Goal: Transaction & Acquisition: Purchase product/service

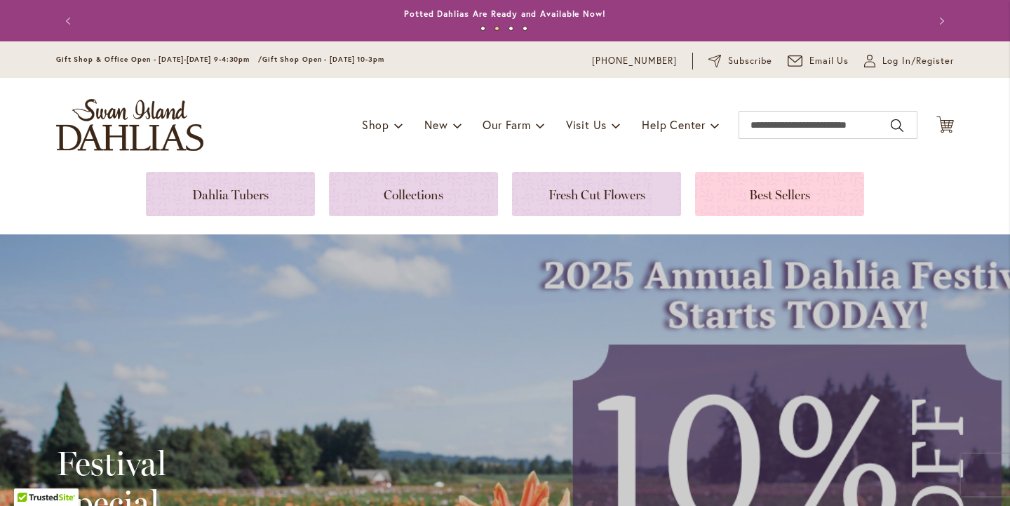
click at [778, 194] on link at bounding box center [779, 194] width 169 height 44
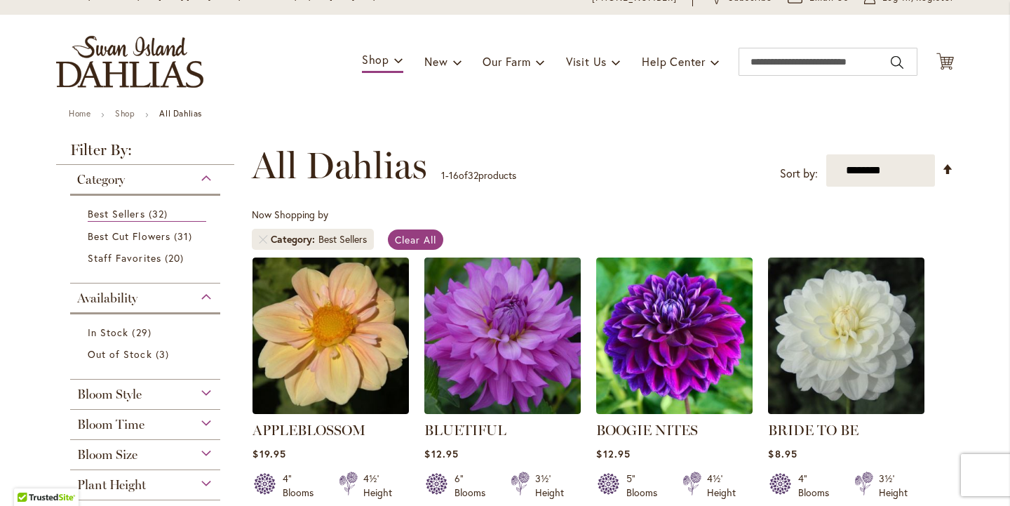
scroll to position [86, 0]
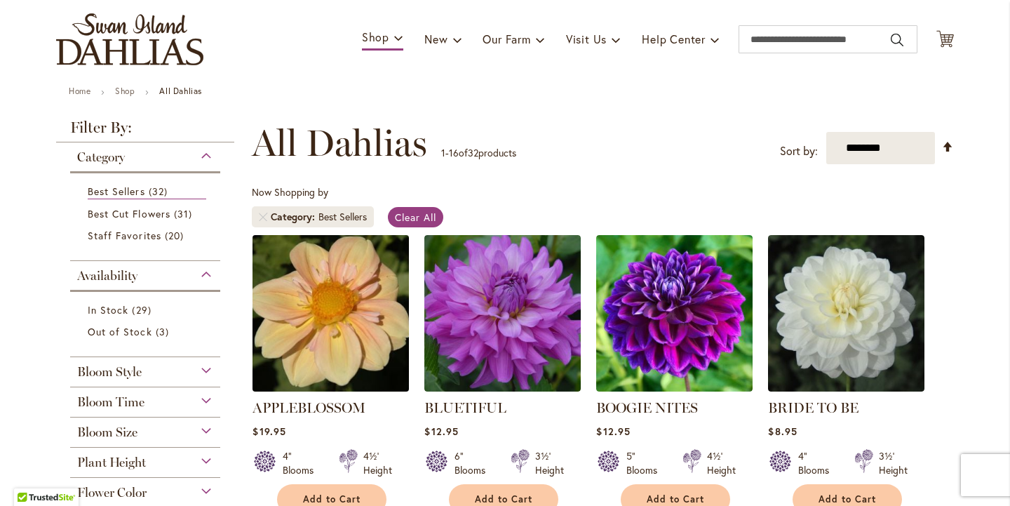
click at [380, 306] on img at bounding box center [331, 313] width 164 height 164
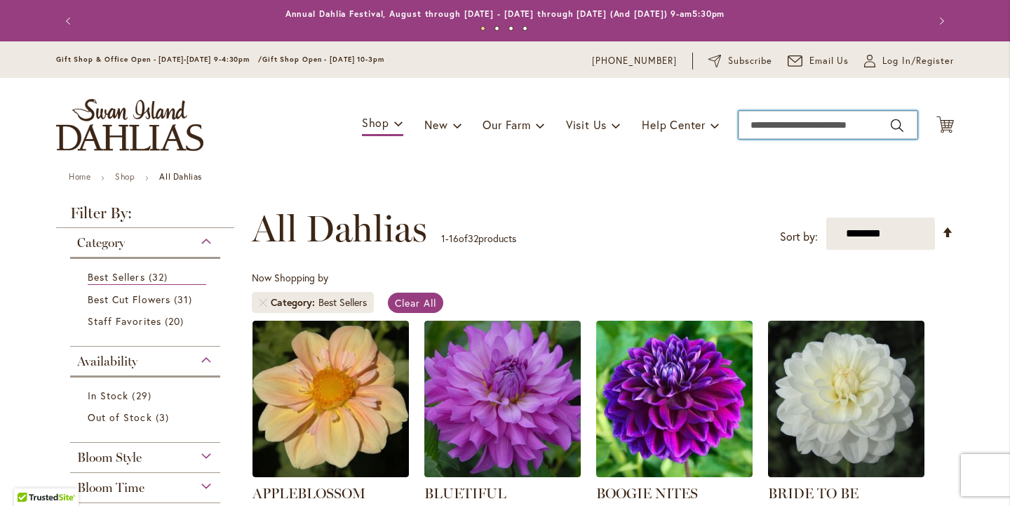
click at [810, 124] on input "Search" at bounding box center [828, 125] width 179 height 28
type input "*****"
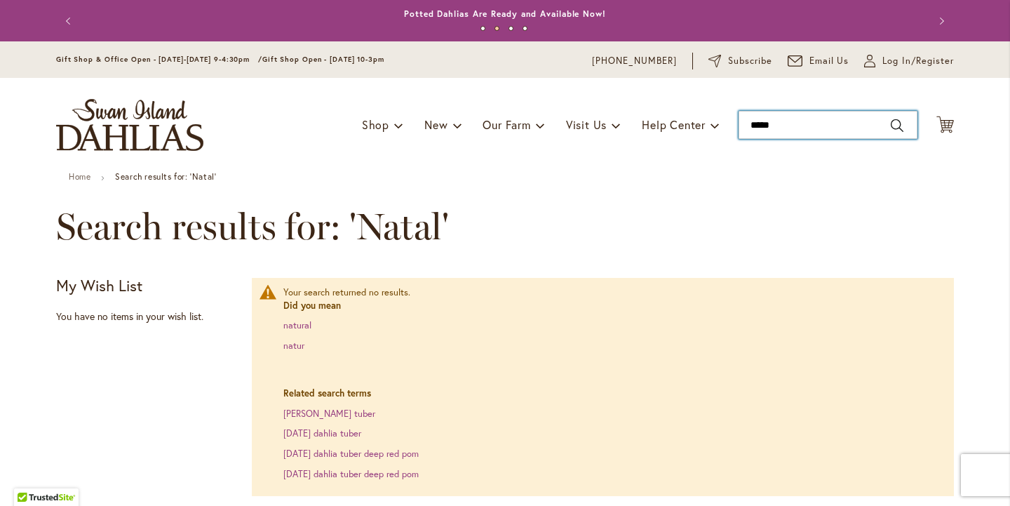
click at [808, 133] on input "*****" at bounding box center [828, 125] width 179 height 28
type input "*"
type input "*****"
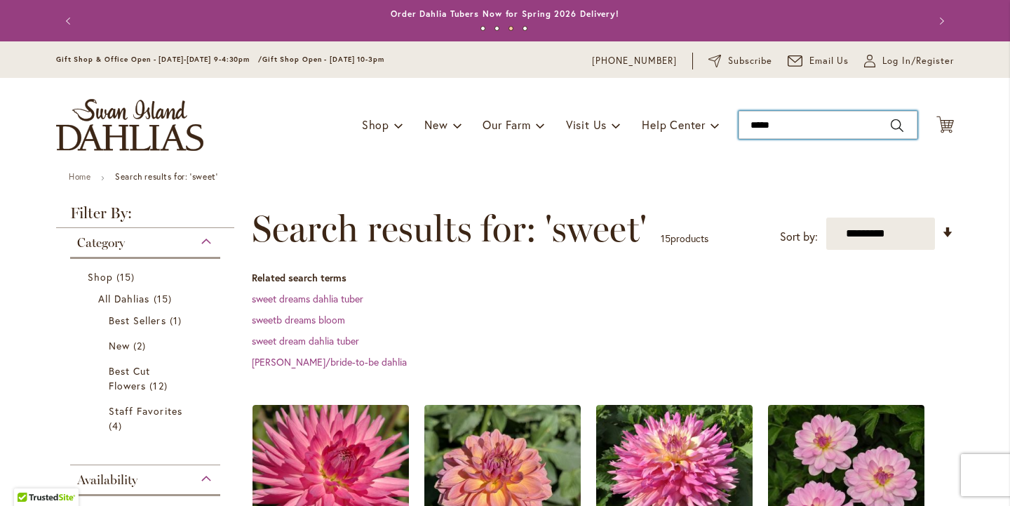
click at [826, 128] on input "*****" at bounding box center [828, 125] width 179 height 28
type input "*"
type input "******"
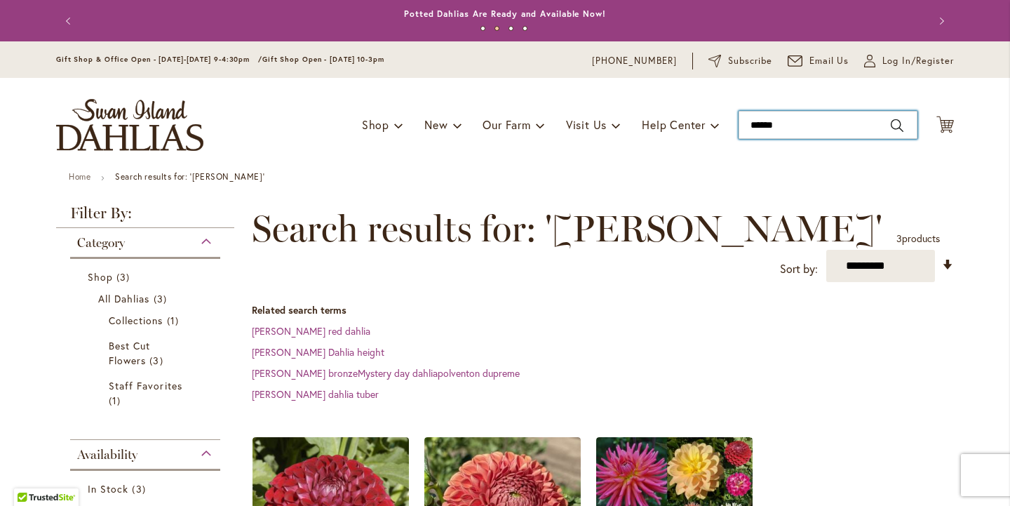
drag, startPoint x: 788, startPoint y: 126, endPoint x: 792, endPoint y: 86, distance: 40.9
click at [788, 125] on input "******" at bounding box center [828, 125] width 179 height 28
type input "*"
type input "******"
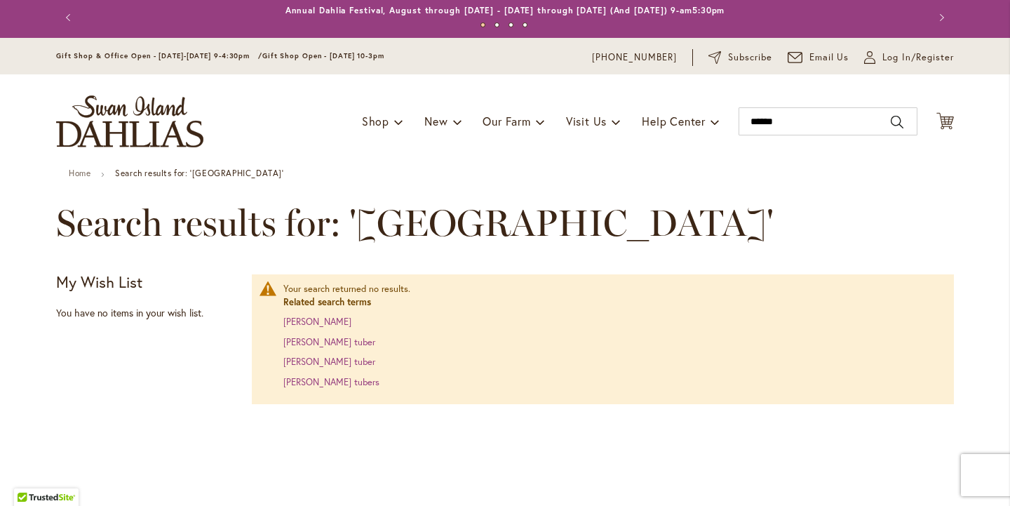
scroll to position [5, 0]
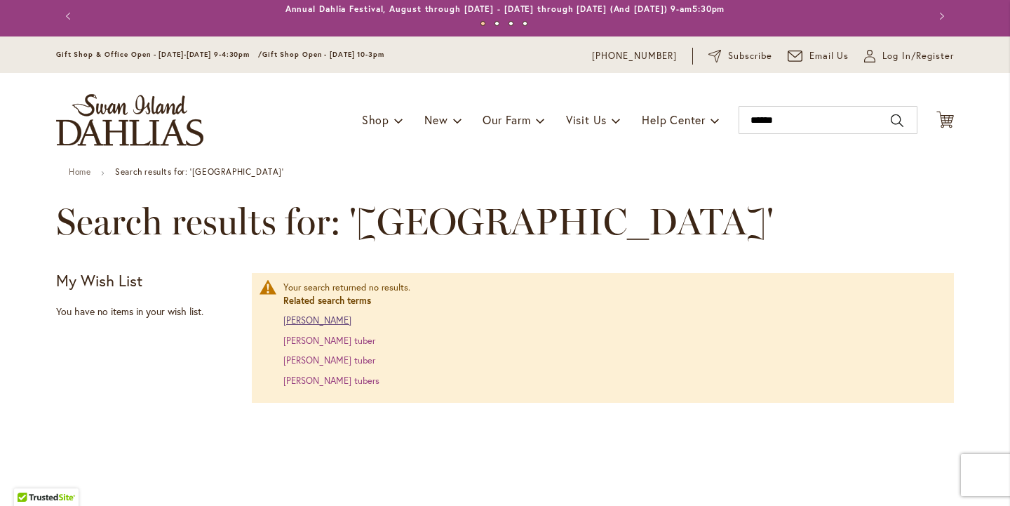
click at [326, 316] on link "[PERSON_NAME]" at bounding box center [317, 320] width 68 height 12
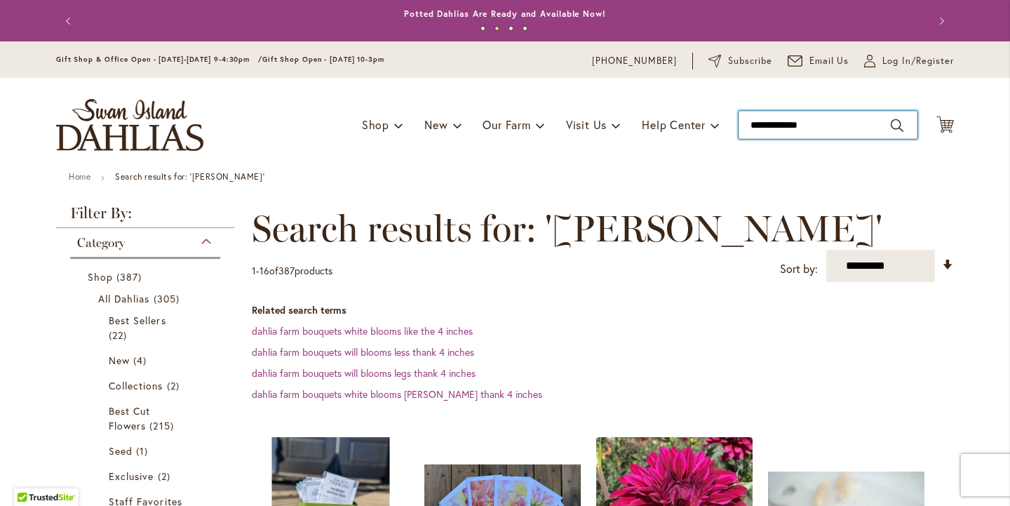
click at [824, 133] on input "**********" at bounding box center [828, 125] width 179 height 28
type input "******"
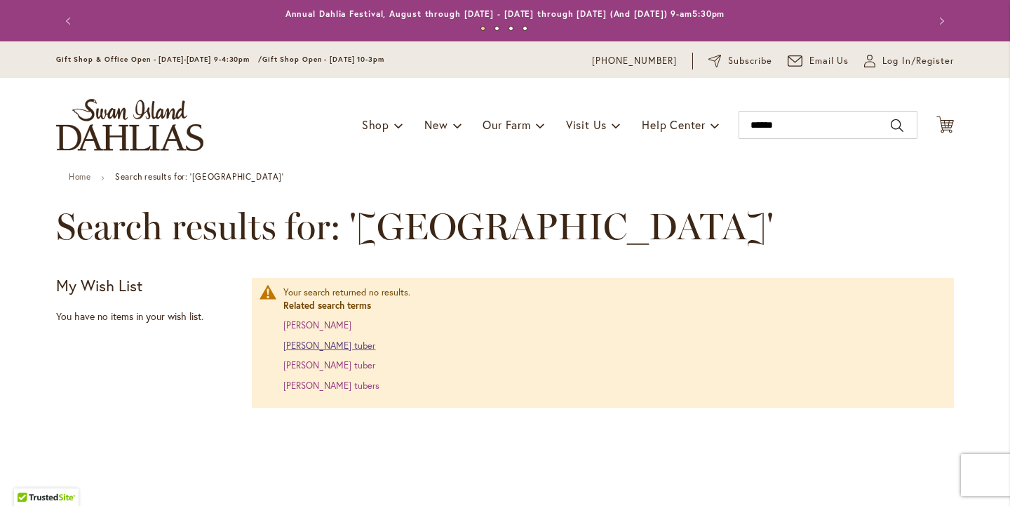
click at [330, 344] on link "[PERSON_NAME] tuber" at bounding box center [329, 346] width 92 height 12
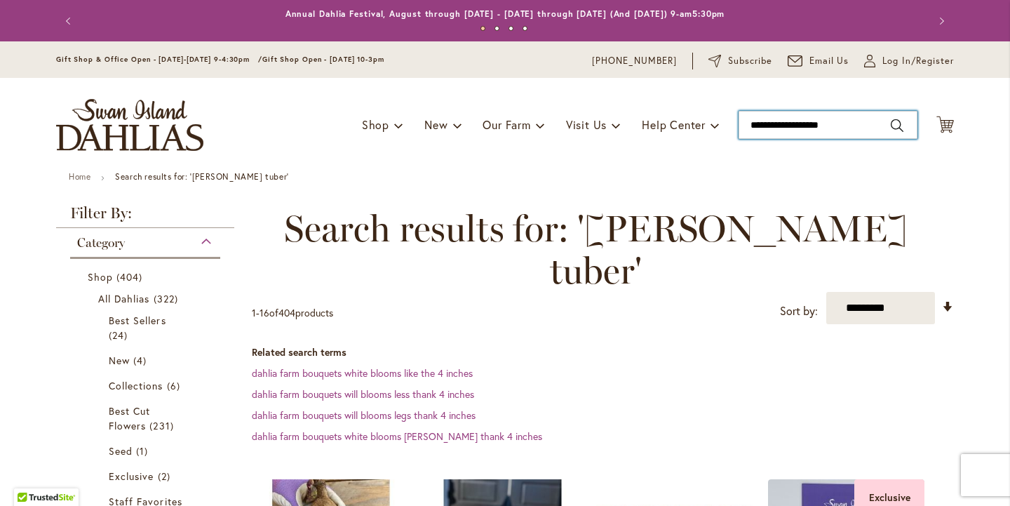
click at [848, 120] on input "**********" at bounding box center [828, 125] width 179 height 28
type input "*"
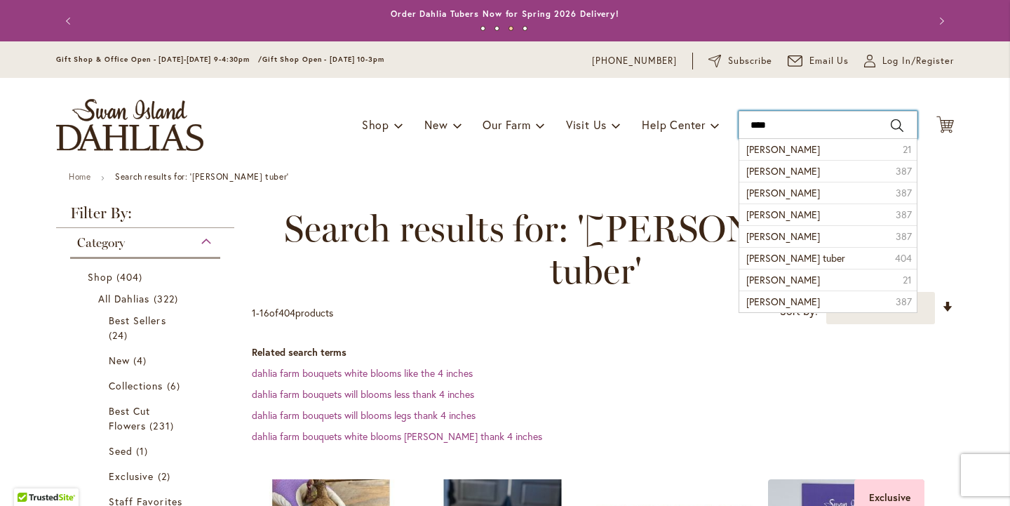
type input "*****"
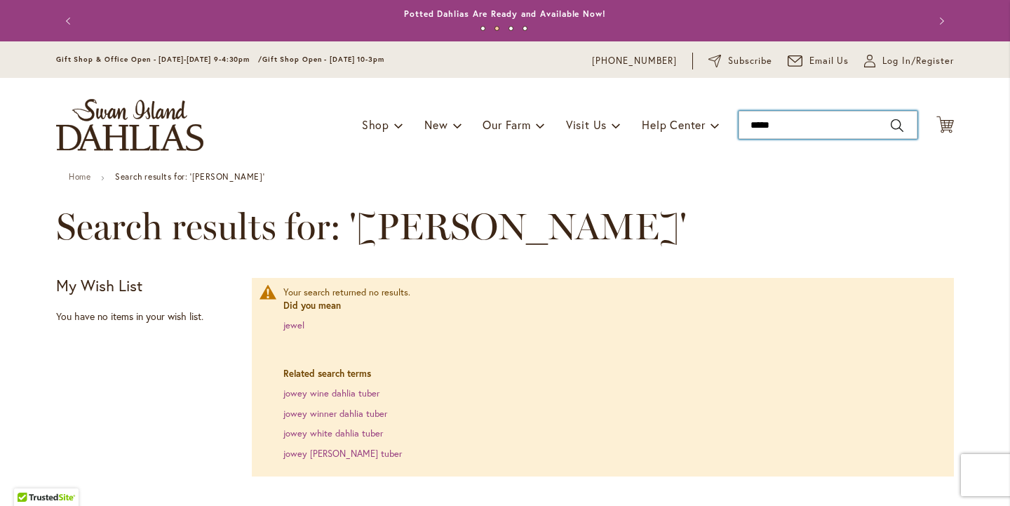
click at [787, 126] on input "*****" at bounding box center [828, 125] width 179 height 28
type input "*"
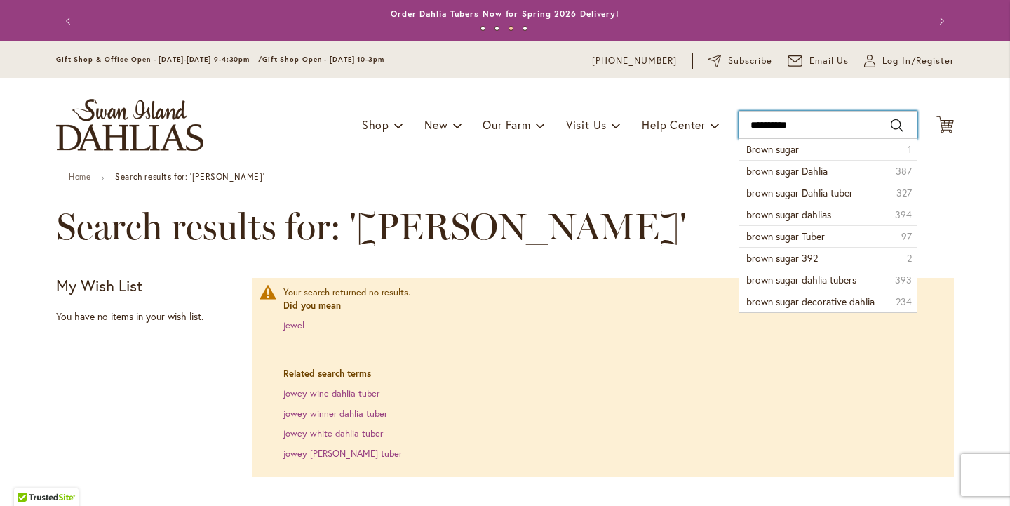
type input "**********"
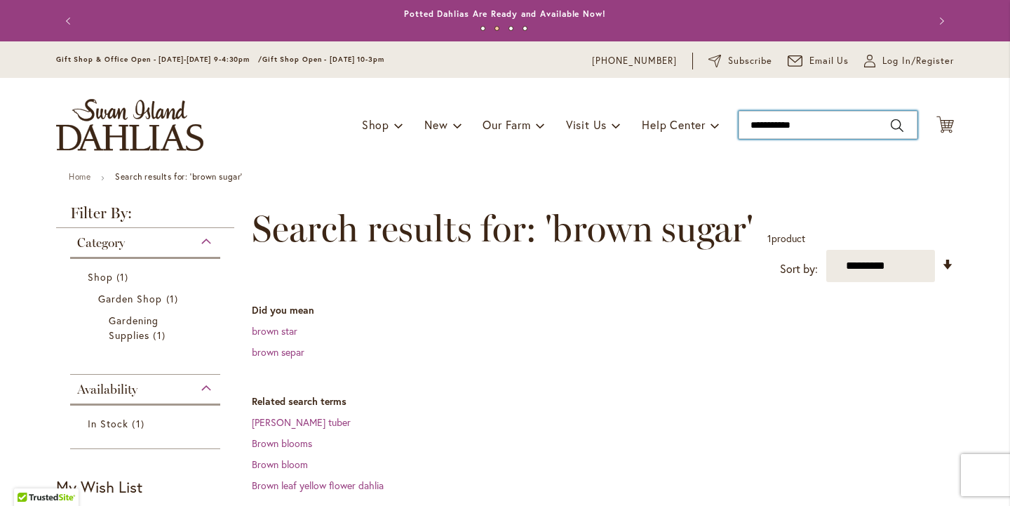
drag, startPoint x: 823, startPoint y: 135, endPoint x: 841, endPoint y: 70, distance: 67.1
click at [823, 133] on input "**********" at bounding box center [828, 125] width 179 height 28
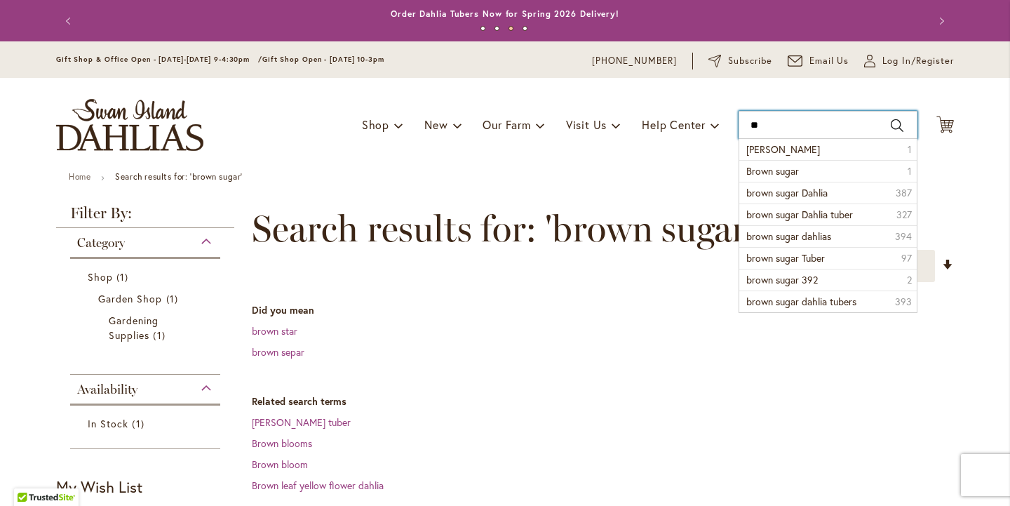
type input "*"
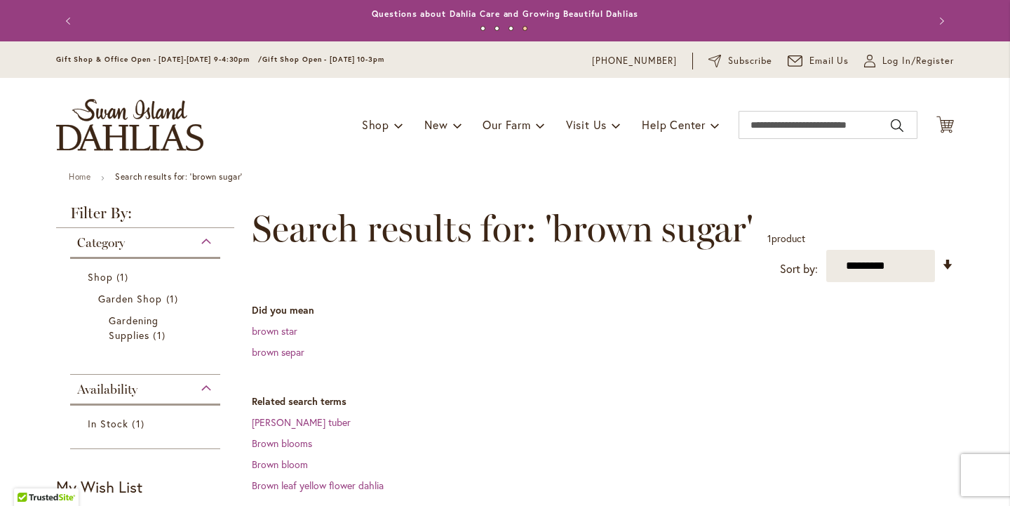
click at [841, 70] on div "Gift Shop & Office Open - Monday-Friday 9-4:30pm / Gift Shop Open - Saturday 10…" at bounding box center [505, 59] width 1010 height 36
click at [813, 124] on input "Search" at bounding box center [828, 125] width 179 height 28
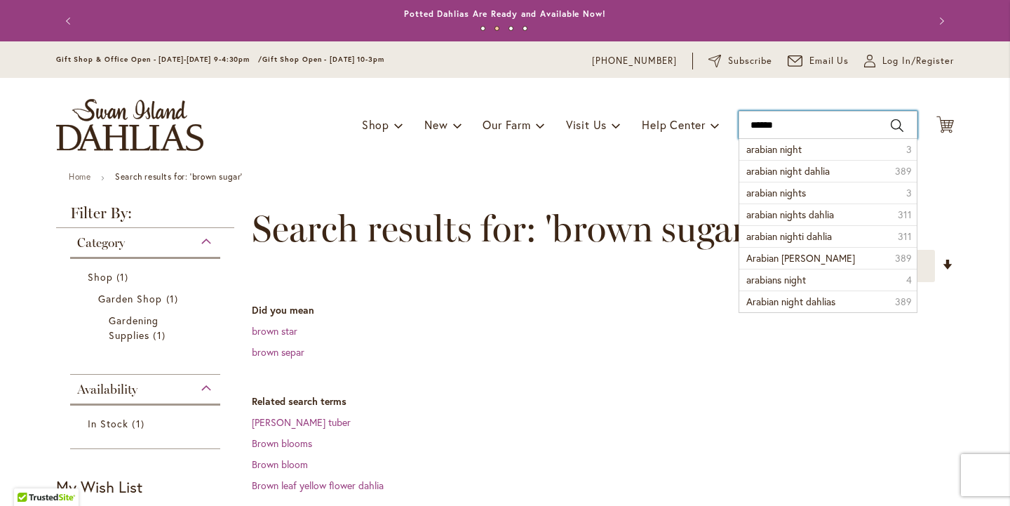
type input "*******"
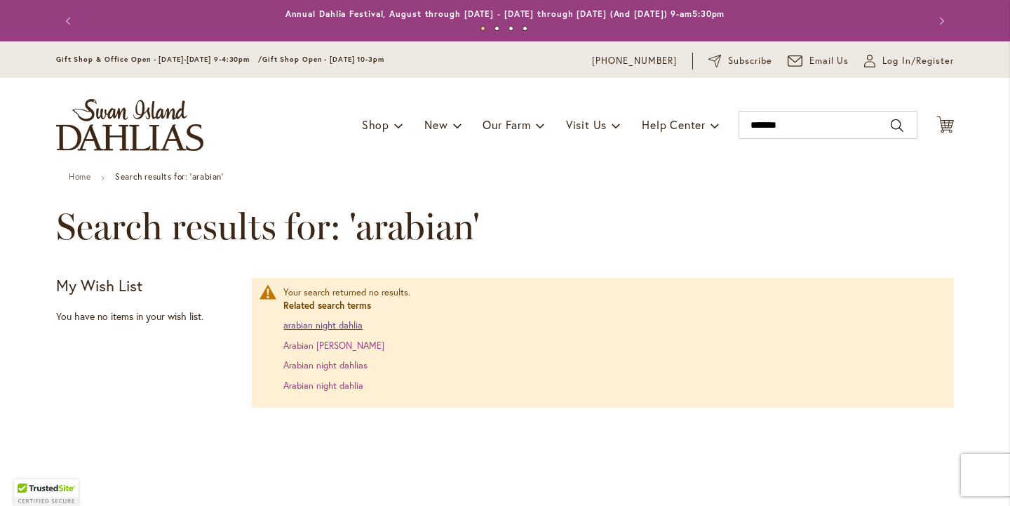
click at [326, 327] on link "arabian night dahlia" at bounding box center [322, 325] width 79 height 12
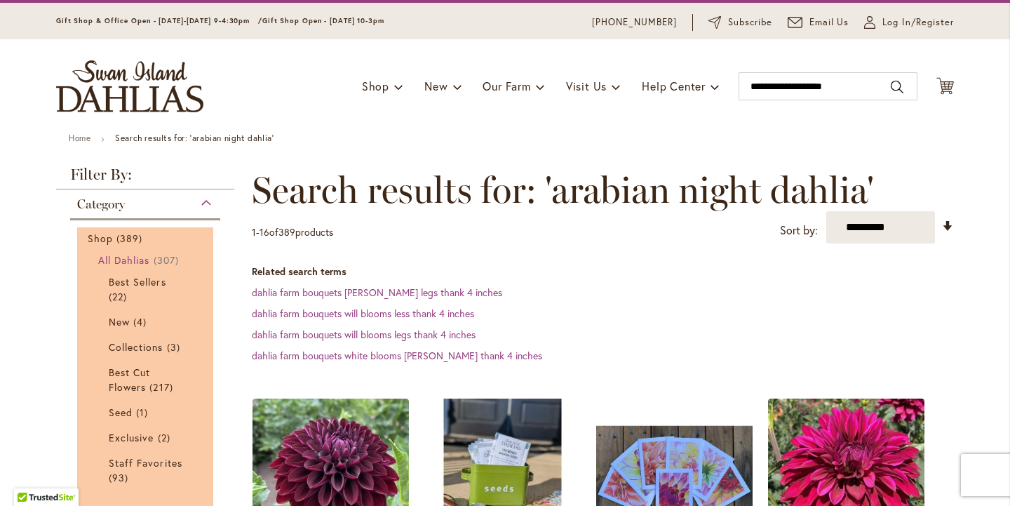
scroll to position [48, 0]
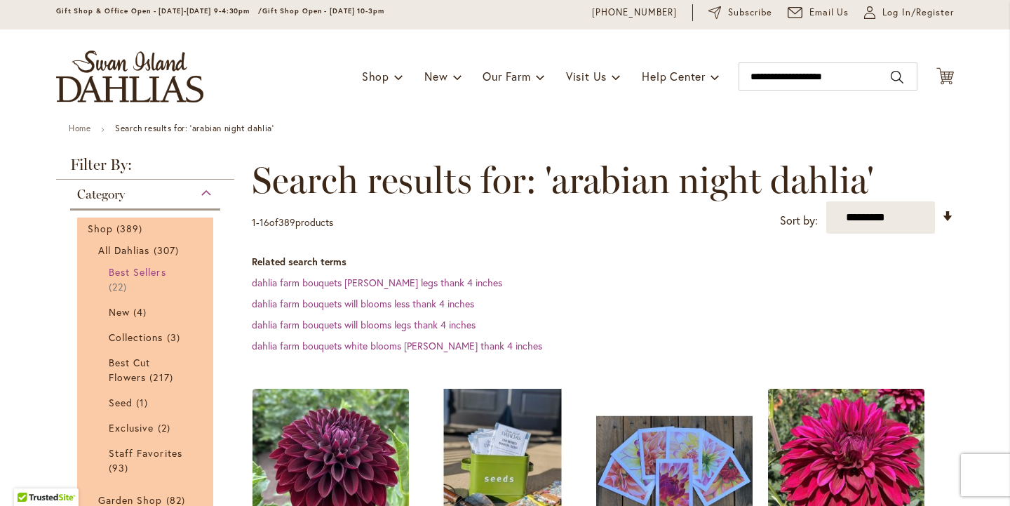
click at [138, 272] on span "Best Sellers" at bounding box center [138, 271] width 58 height 13
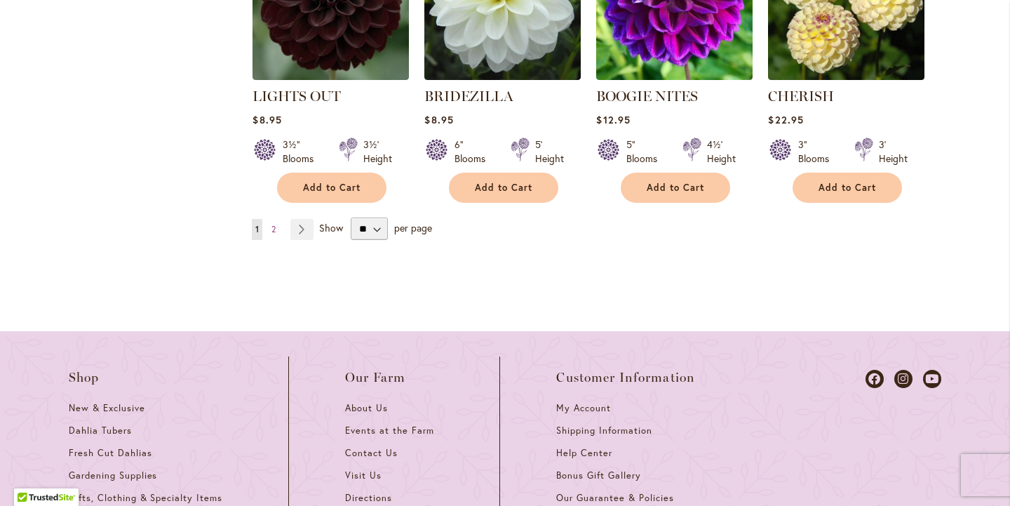
scroll to position [1448, 0]
click at [300, 229] on link "Page Next" at bounding box center [302, 228] width 23 height 21
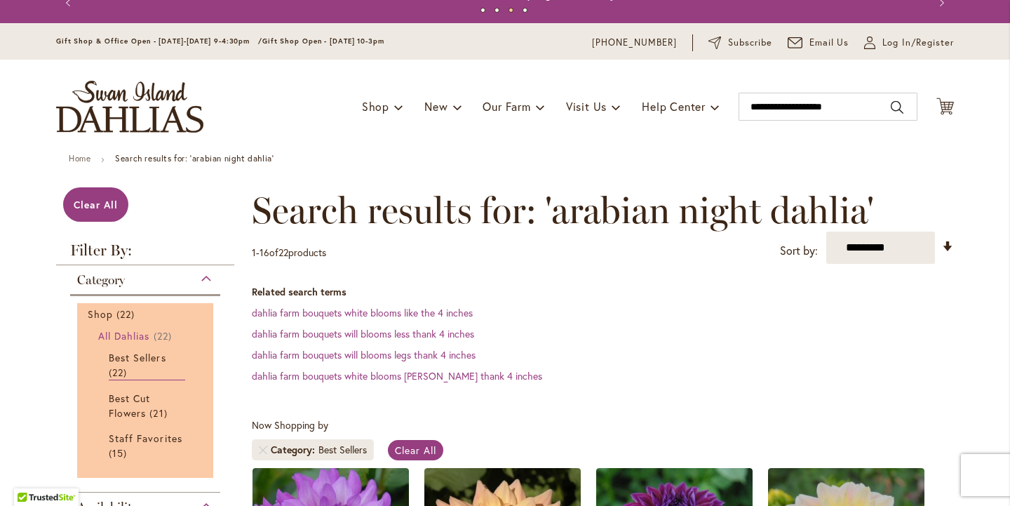
scroll to position [20, 0]
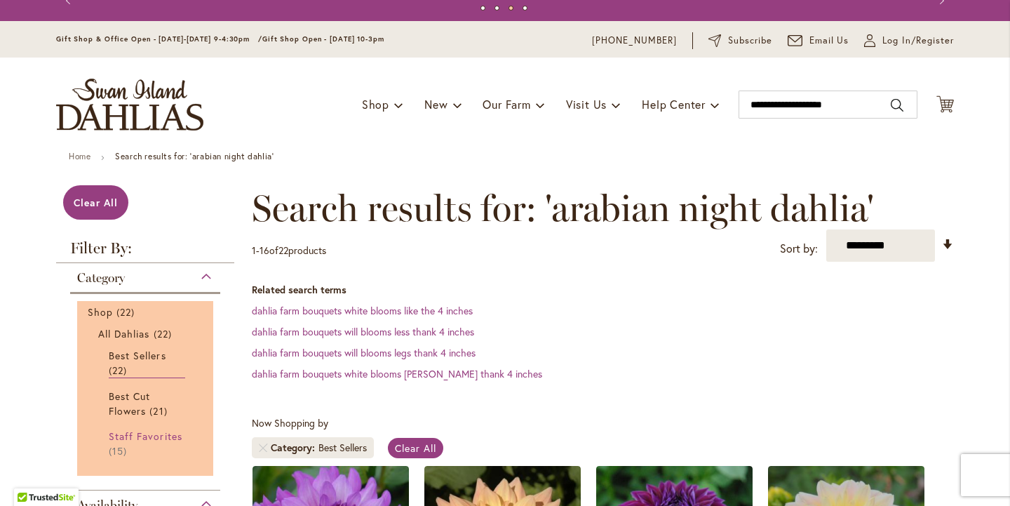
click at [124, 439] on span "Staff Favorites" at bounding box center [146, 435] width 74 height 13
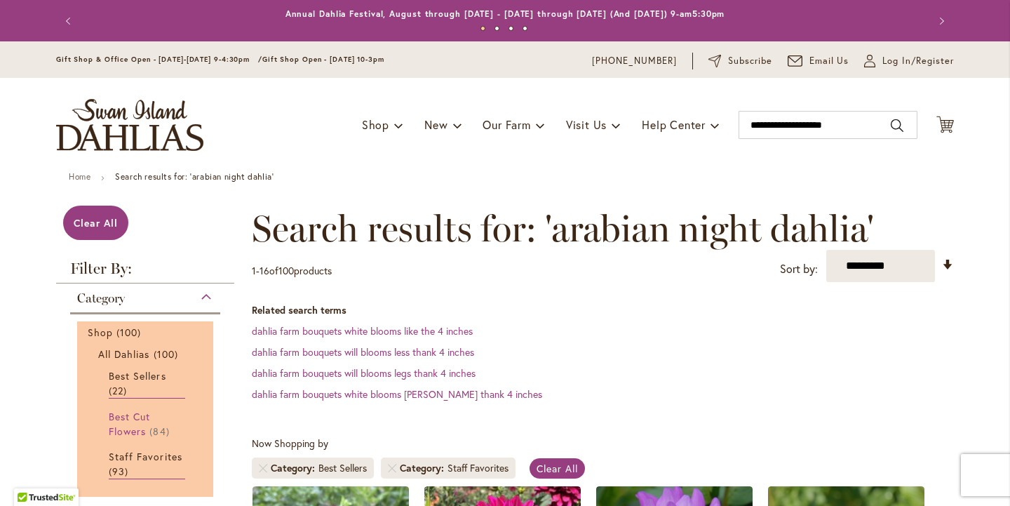
click at [121, 416] on span "Best Cut Flowers" at bounding box center [129, 424] width 41 height 28
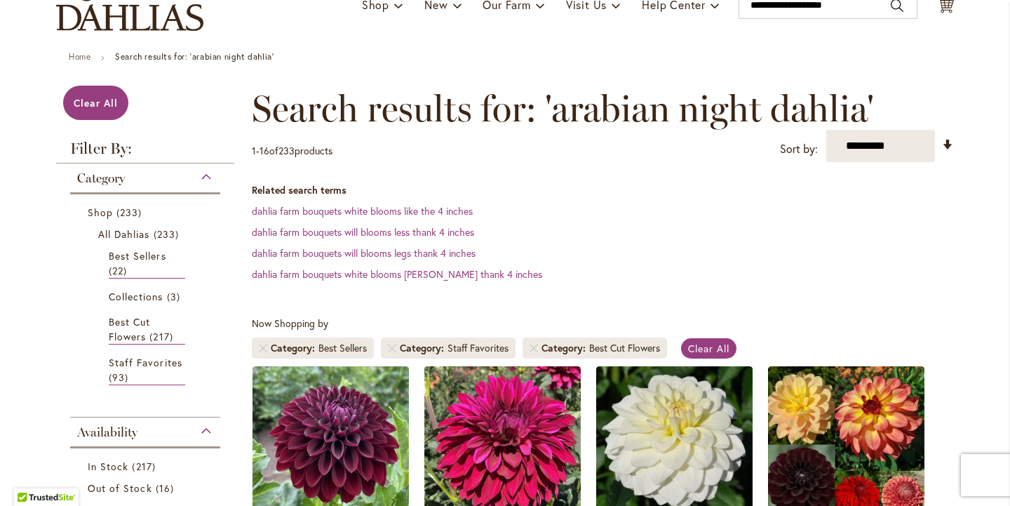
scroll to position [139, 0]
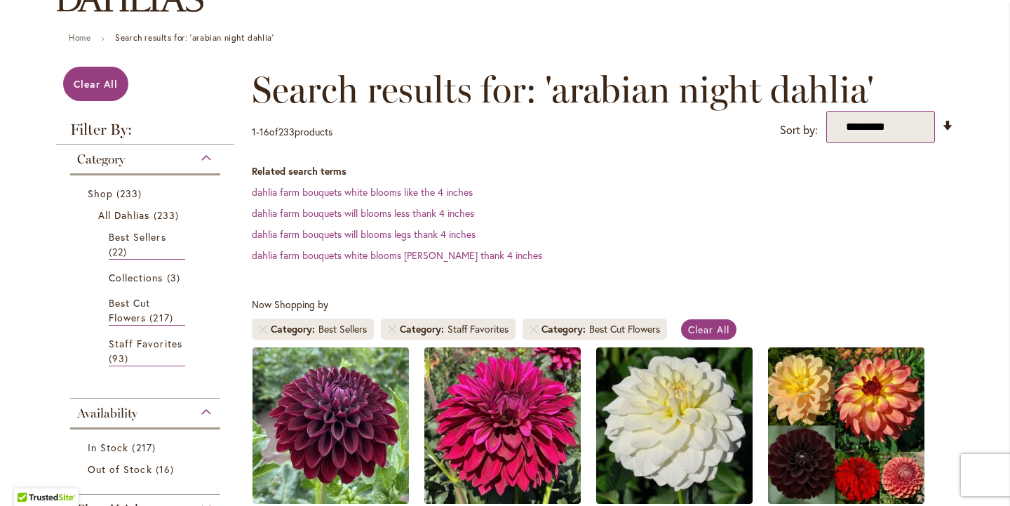
select select "*****"
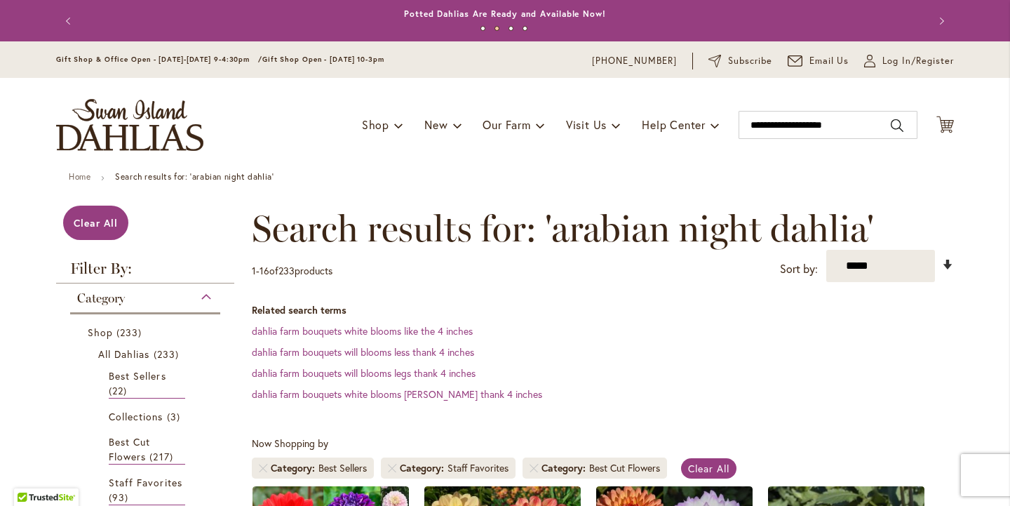
click at [949, 262] on link "Set Ascending Direction" at bounding box center [948, 264] width 12 height 16
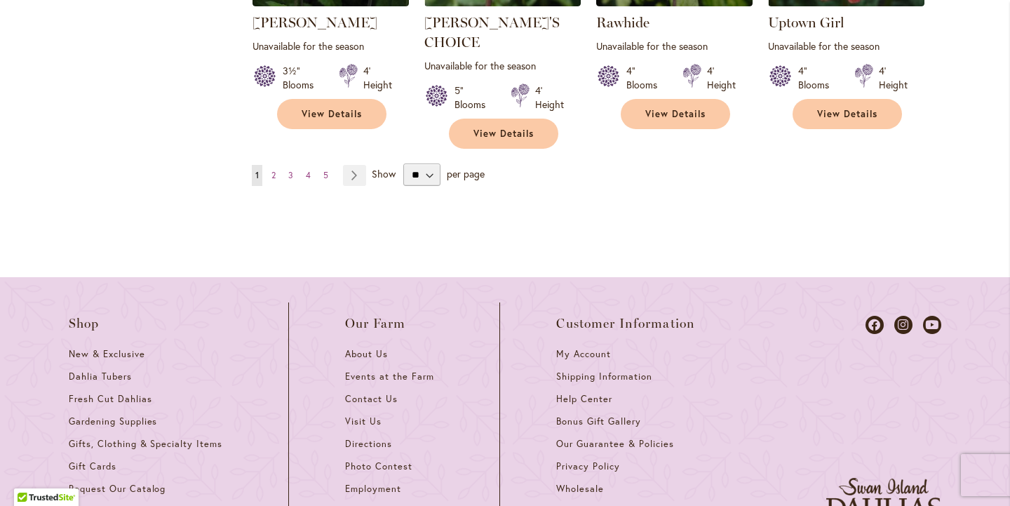
scroll to position [1541, 0]
select select "**"
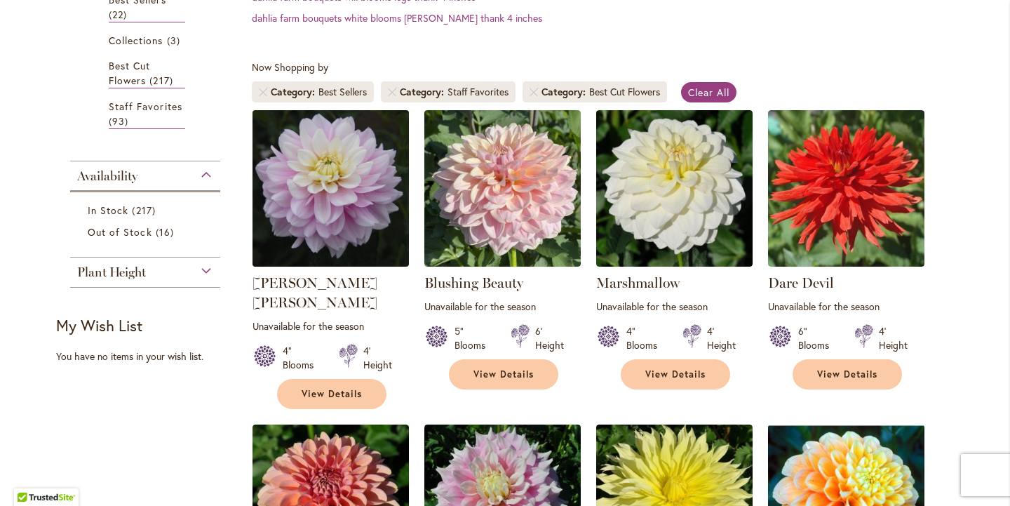
scroll to position [380, 0]
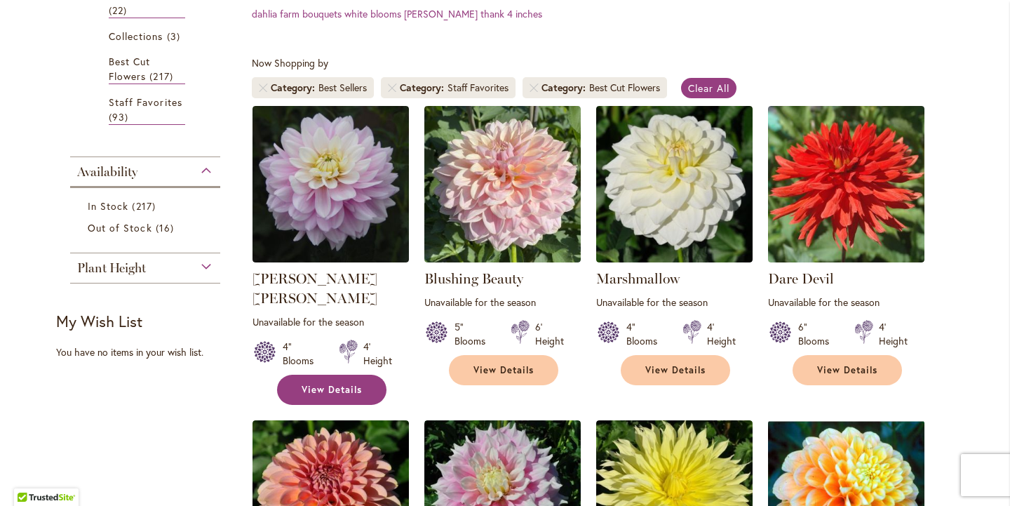
click at [338, 384] on span "View Details" at bounding box center [332, 390] width 60 height 12
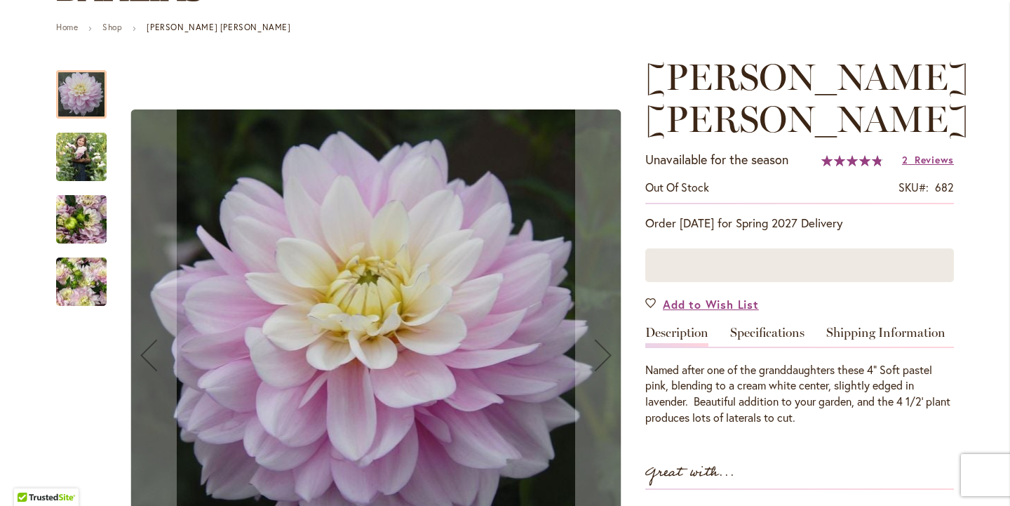
scroll to position [151, 0]
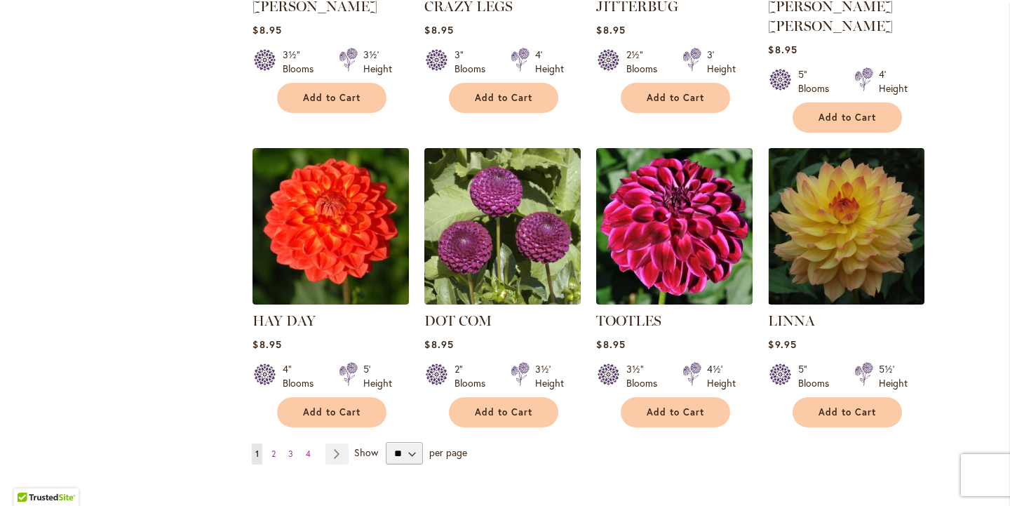
scroll to position [4897, 0]
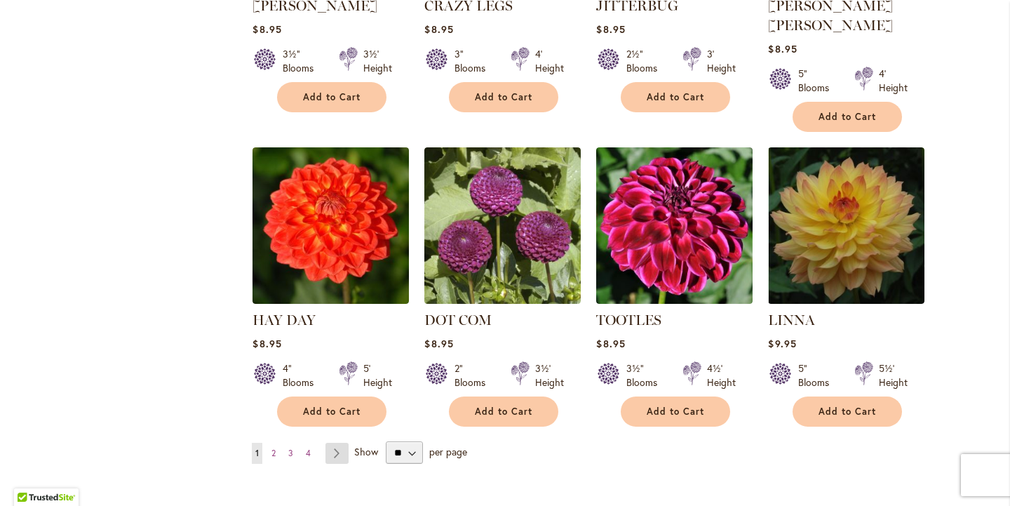
click at [340, 443] on link "Page Next" at bounding box center [337, 453] width 23 height 21
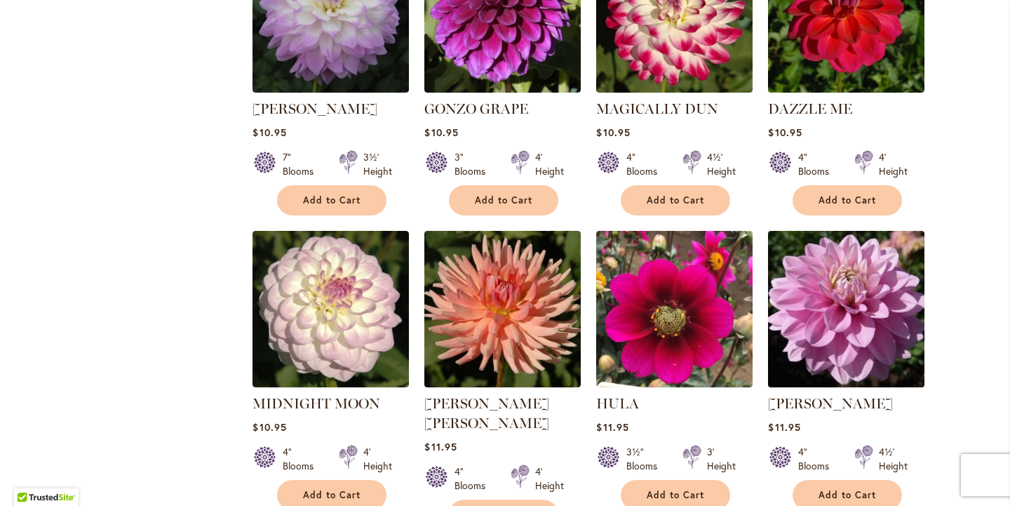
scroll to position [3878, 0]
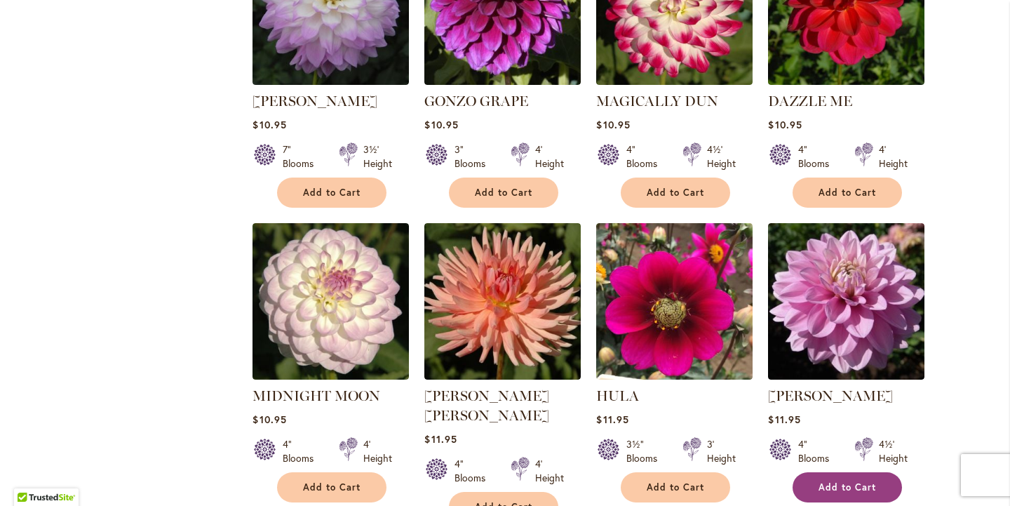
click at [854, 481] on span "Add to Cart" at bounding box center [848, 487] width 58 height 12
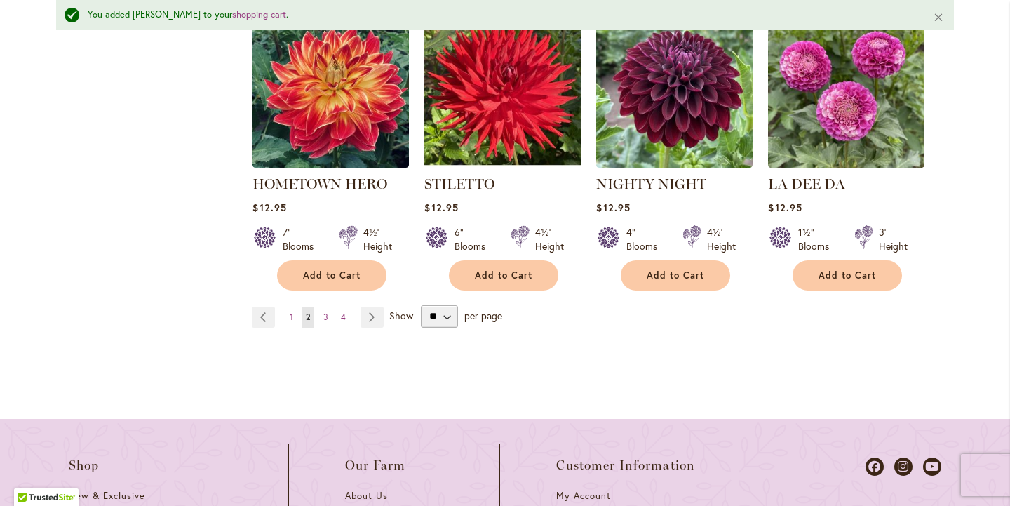
scroll to position [5071, 0]
click at [371, 306] on link "Page Next" at bounding box center [372, 316] width 23 height 21
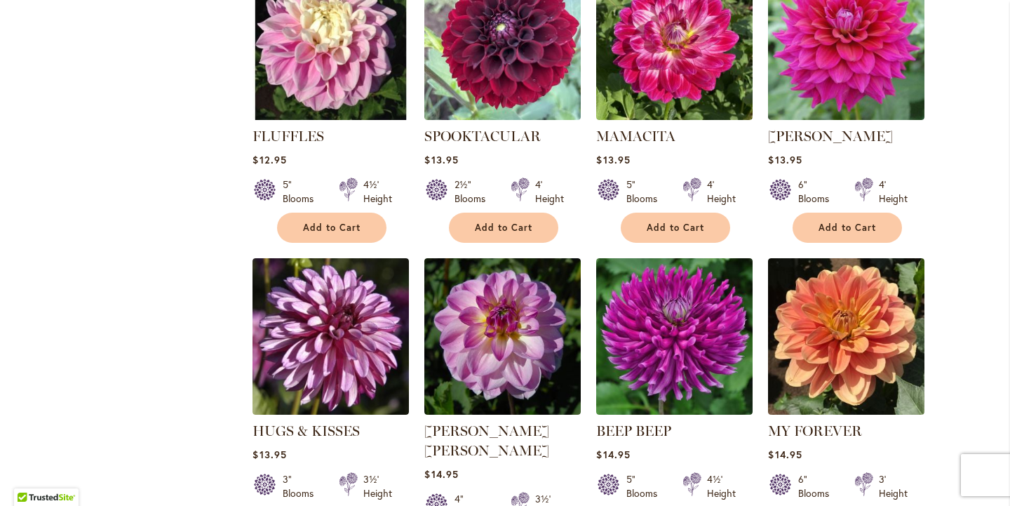
scroll to position [2332, 0]
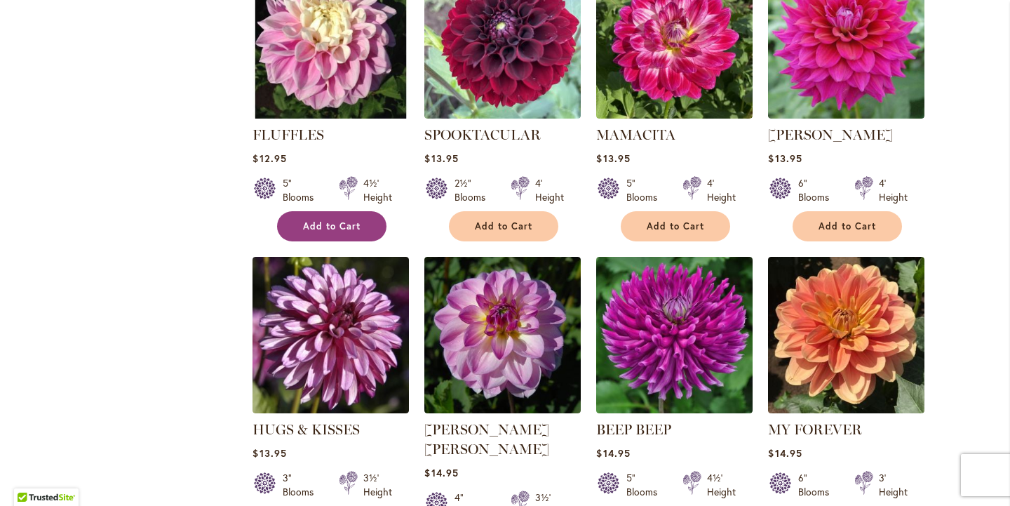
click at [349, 220] on span "Add to Cart" at bounding box center [332, 226] width 58 height 12
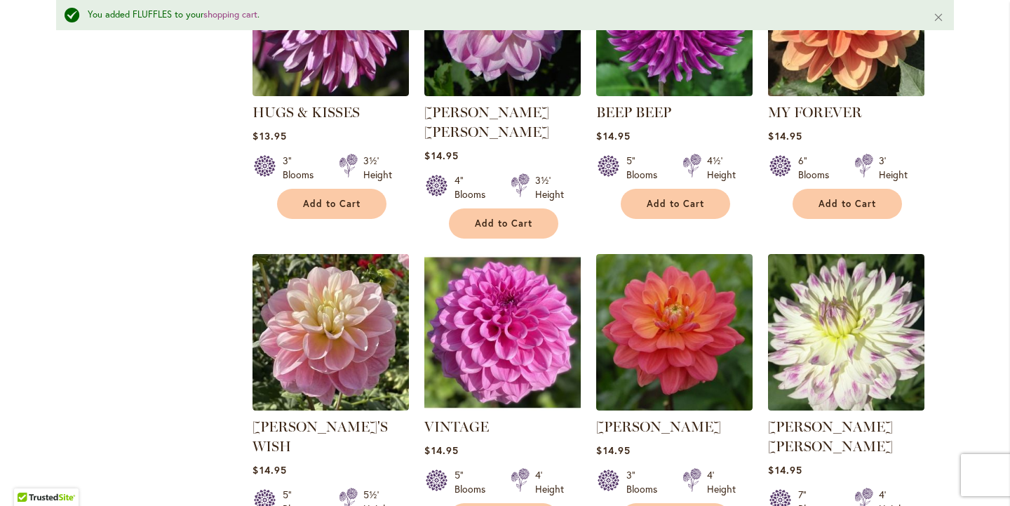
scroll to position [2688, 0]
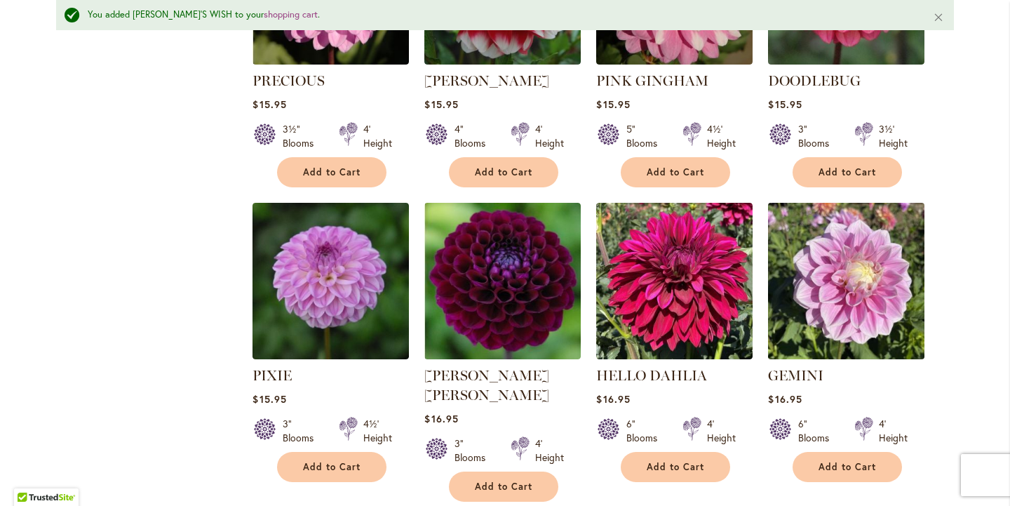
scroll to position [4218, 0]
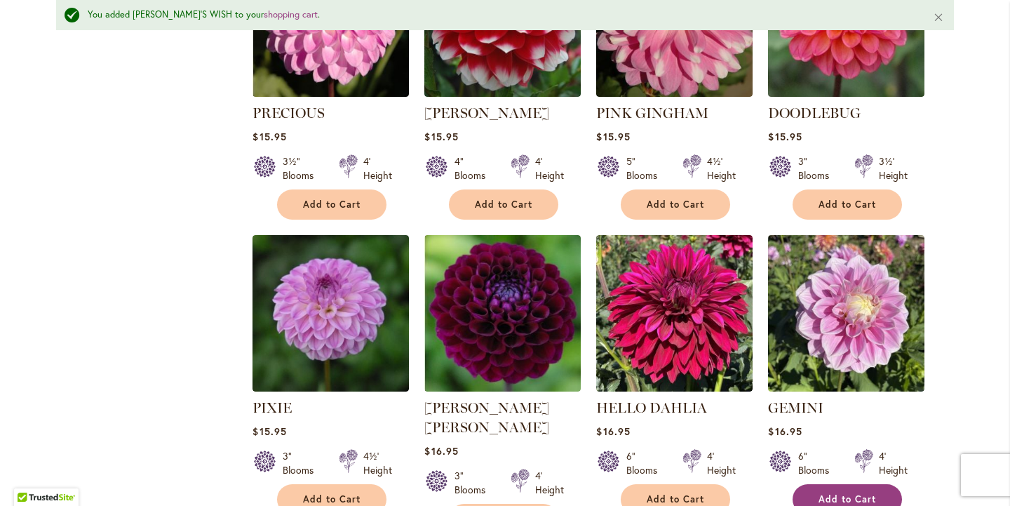
click at [846, 484] on button "Add to Cart" at bounding box center [847, 499] width 109 height 30
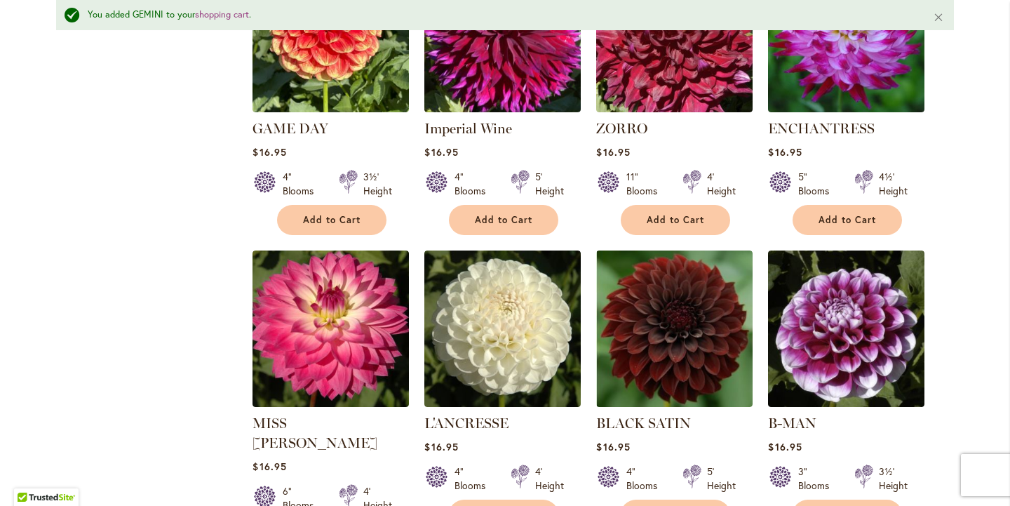
scroll to position [4813, 0]
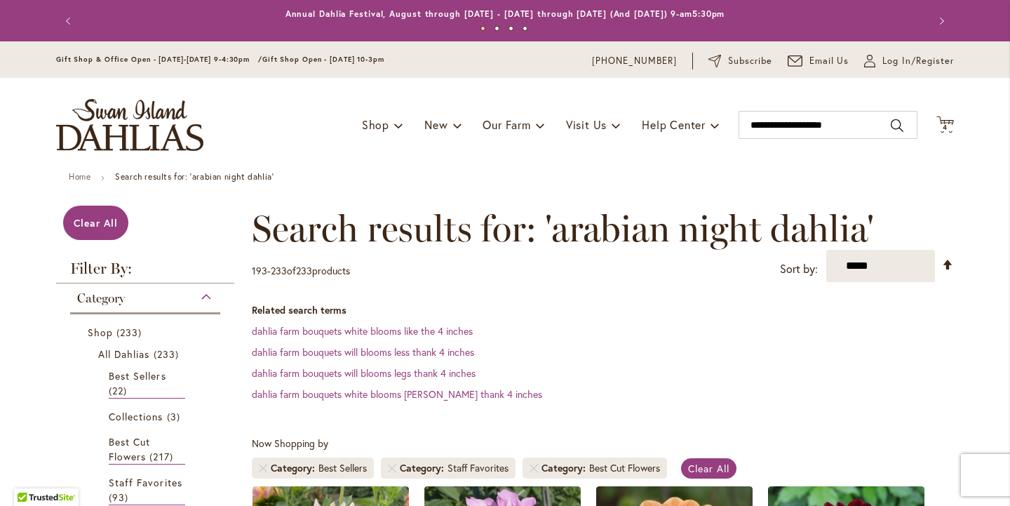
click at [206, 295] on div "Category" at bounding box center [145, 294] width 150 height 22
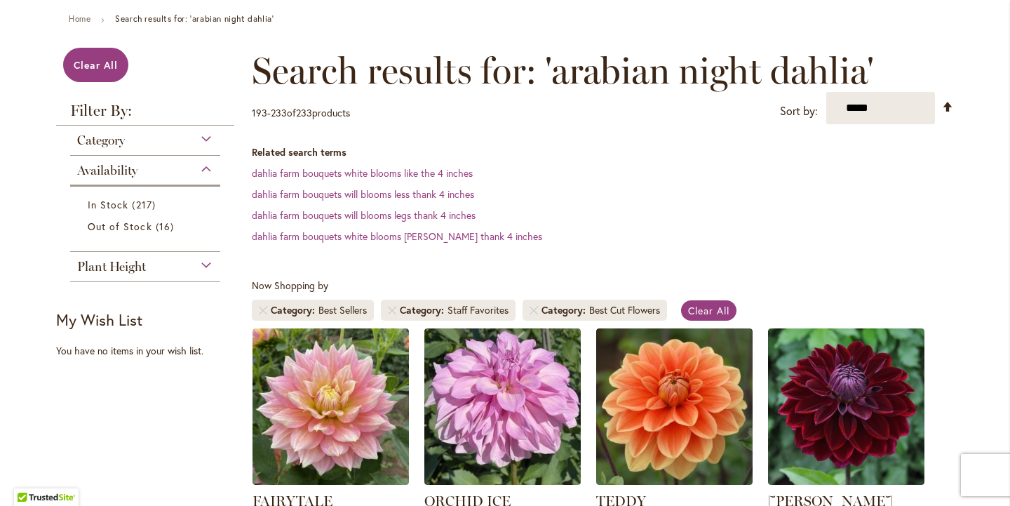
scroll to position [159, 0]
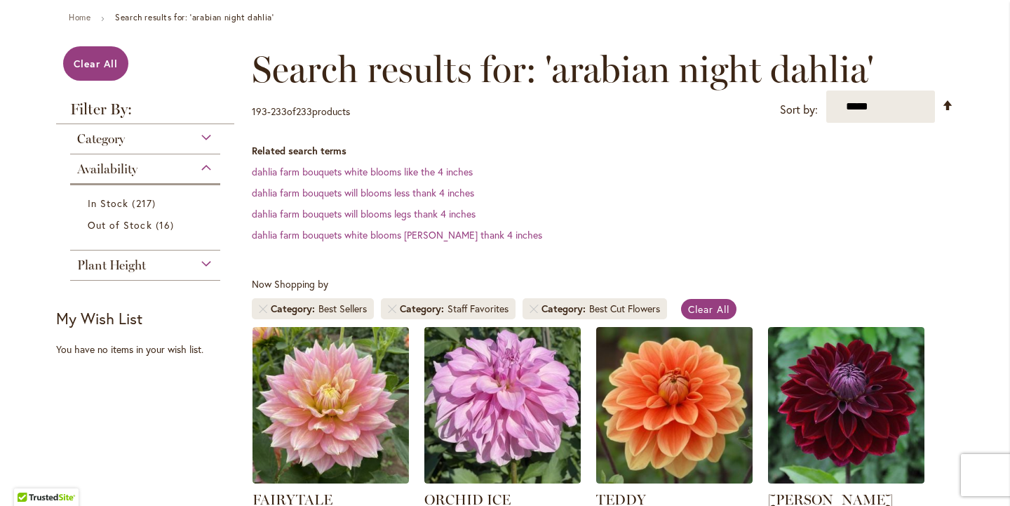
click at [204, 135] on div "Category" at bounding box center [145, 135] width 150 height 22
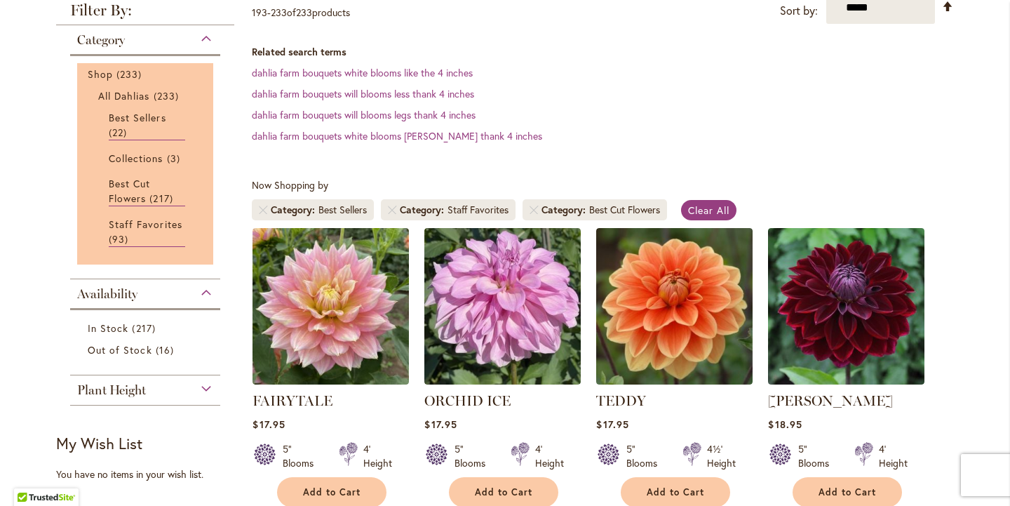
scroll to position [250, 0]
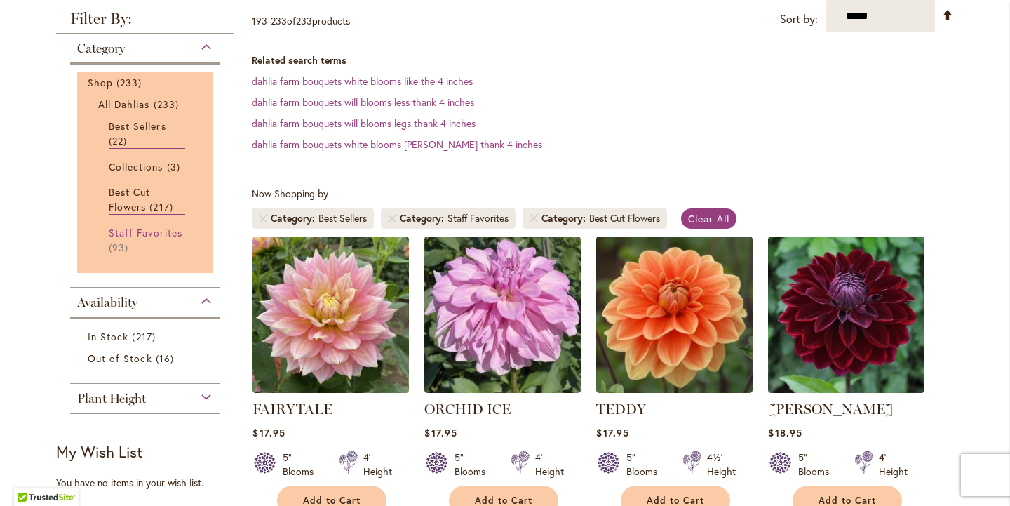
click at [143, 241] on link "Staff Favorites 93 items" at bounding box center [147, 240] width 76 height 30
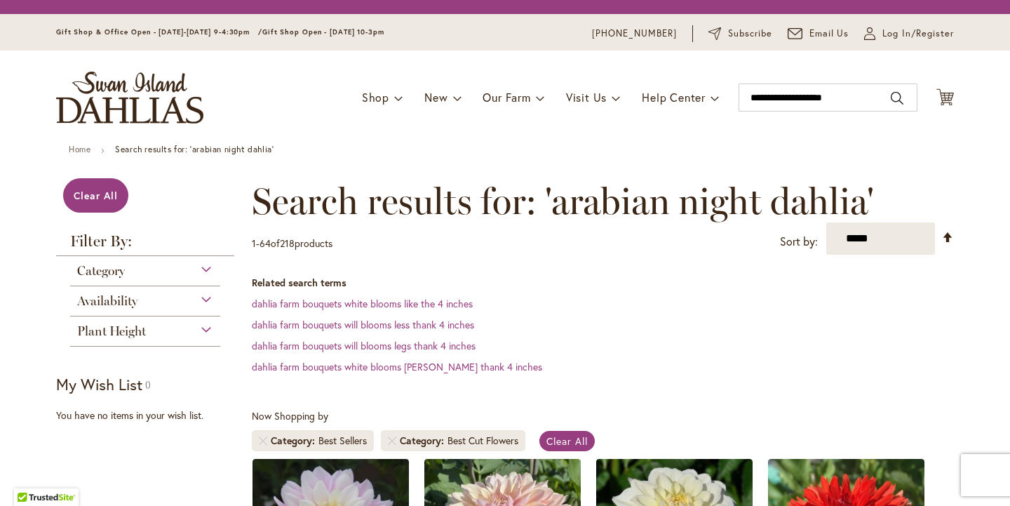
scroll to position [260, 0]
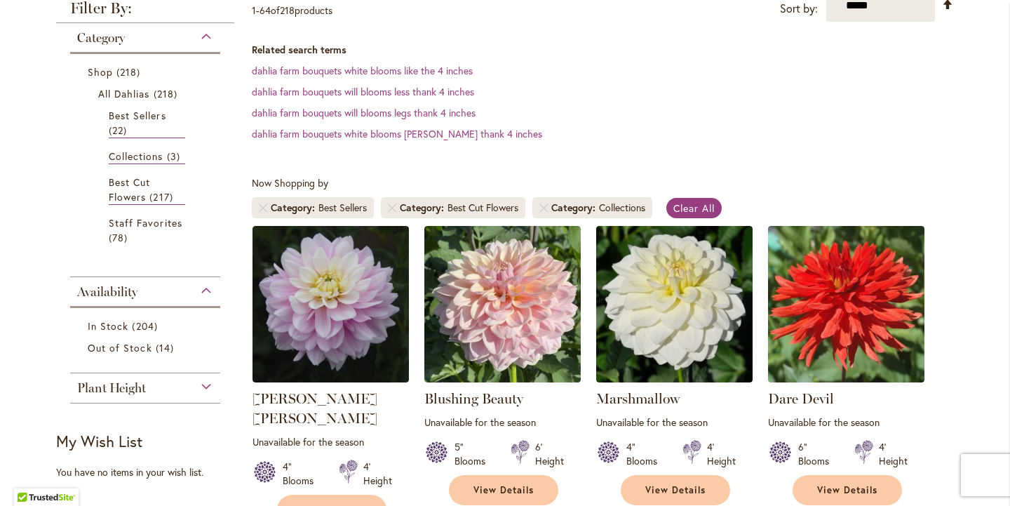
click at [161, 156] on span "Collections" at bounding box center [136, 155] width 55 height 13
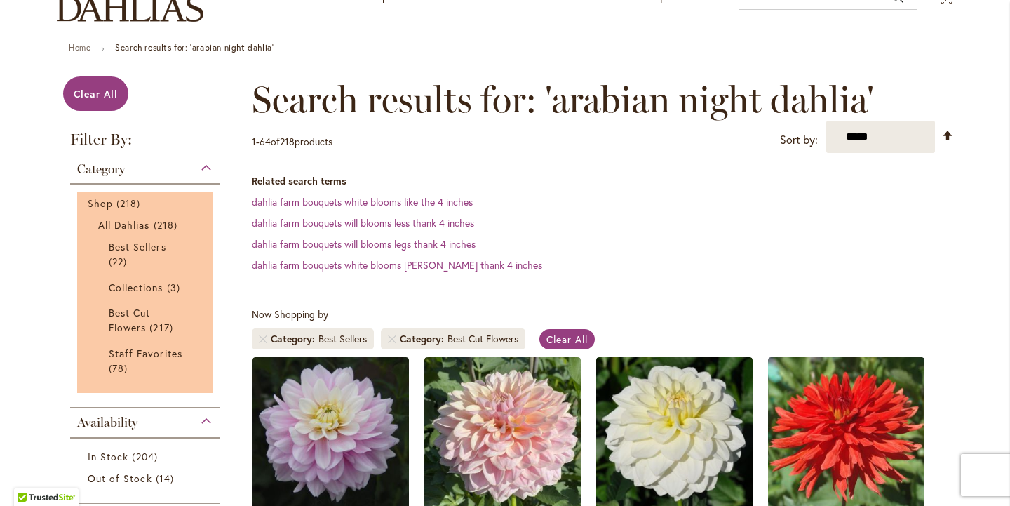
scroll to position [125, 0]
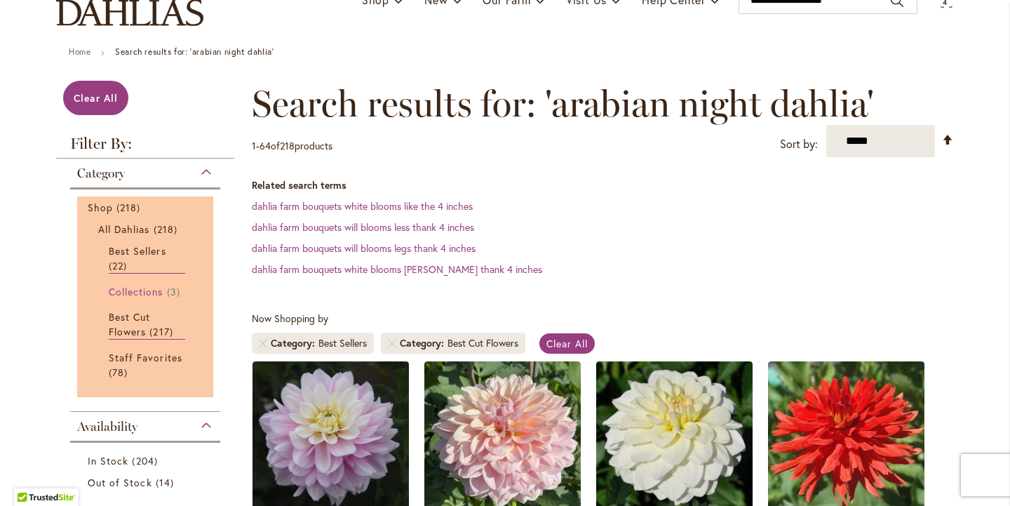
click at [169, 293] on span "3 items" at bounding box center [175, 291] width 17 height 15
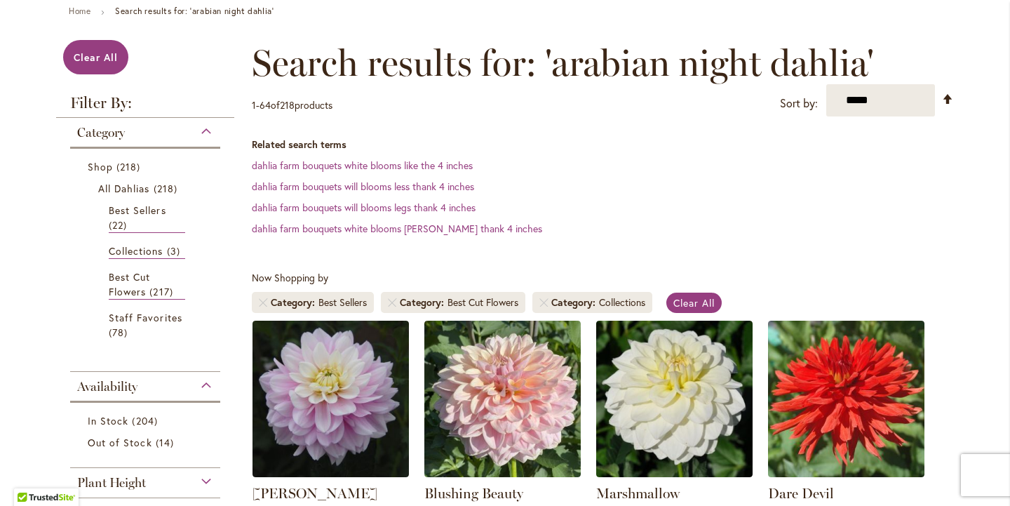
scroll to position [128, 0]
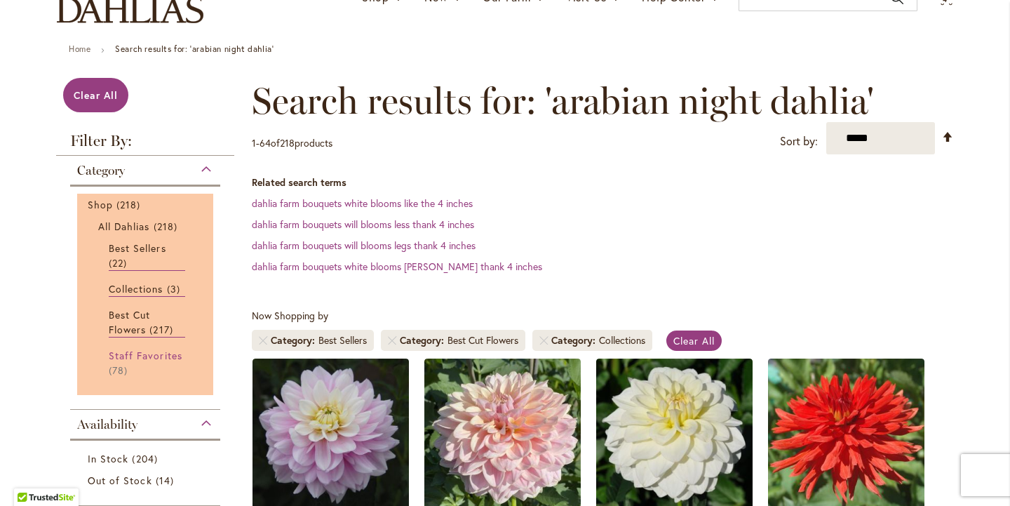
click at [130, 358] on span "Staff Favorites" at bounding box center [146, 355] width 74 height 13
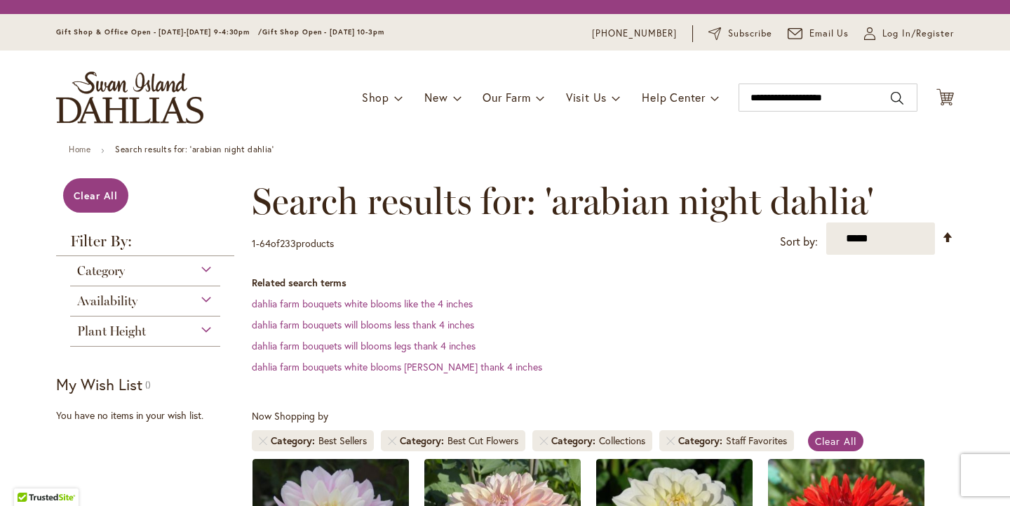
scroll to position [260, 0]
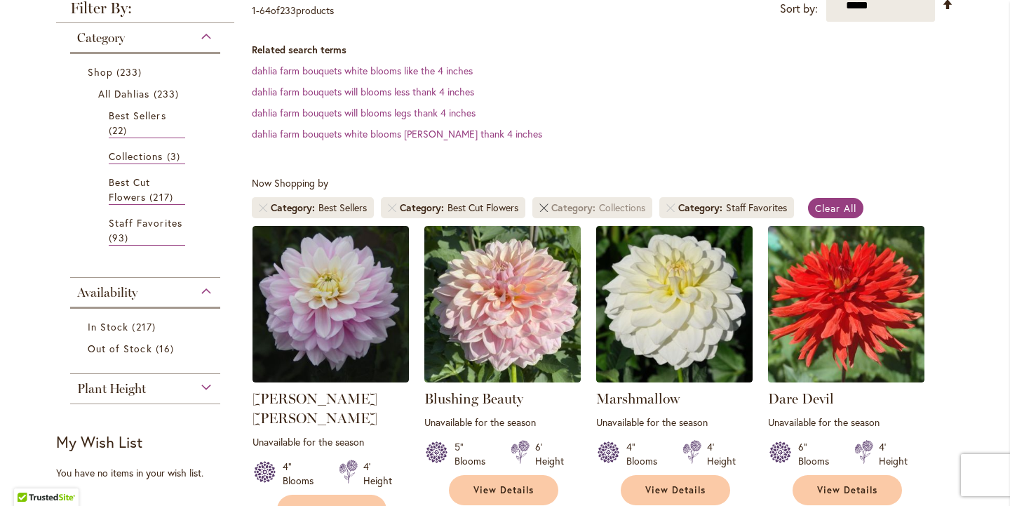
click at [547, 208] on link "Remove Category Collections" at bounding box center [544, 207] width 8 height 8
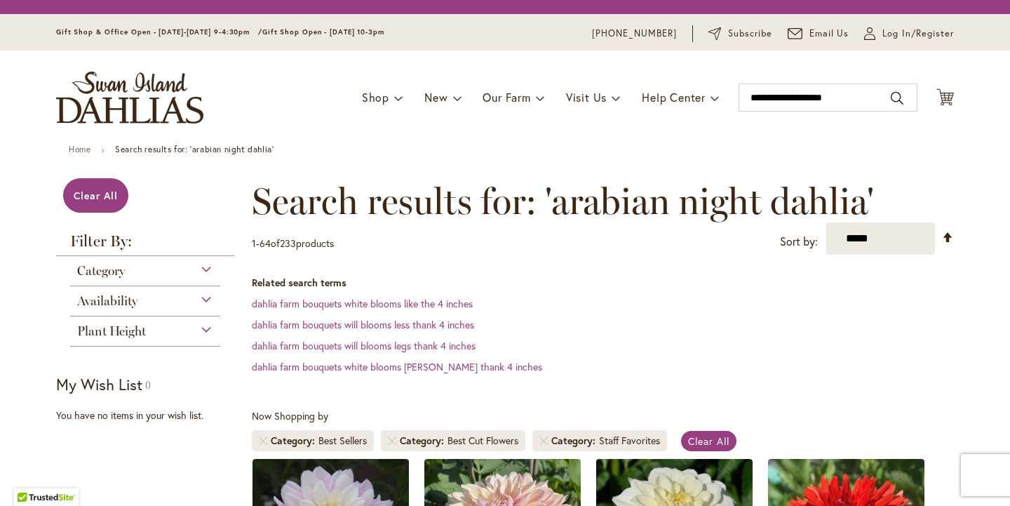
scroll to position [260, 0]
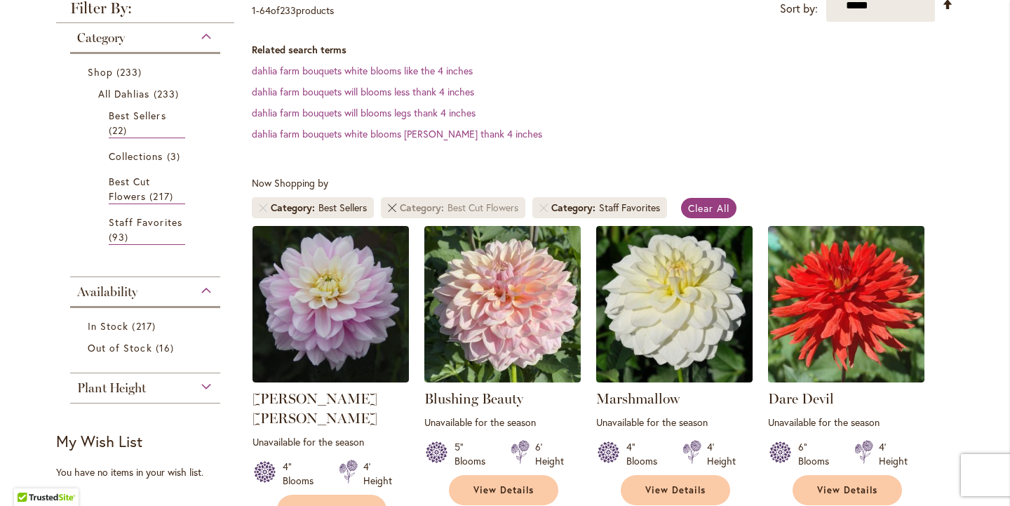
click at [393, 206] on link "Remove Category Best Cut Flowers" at bounding box center [392, 207] width 8 height 8
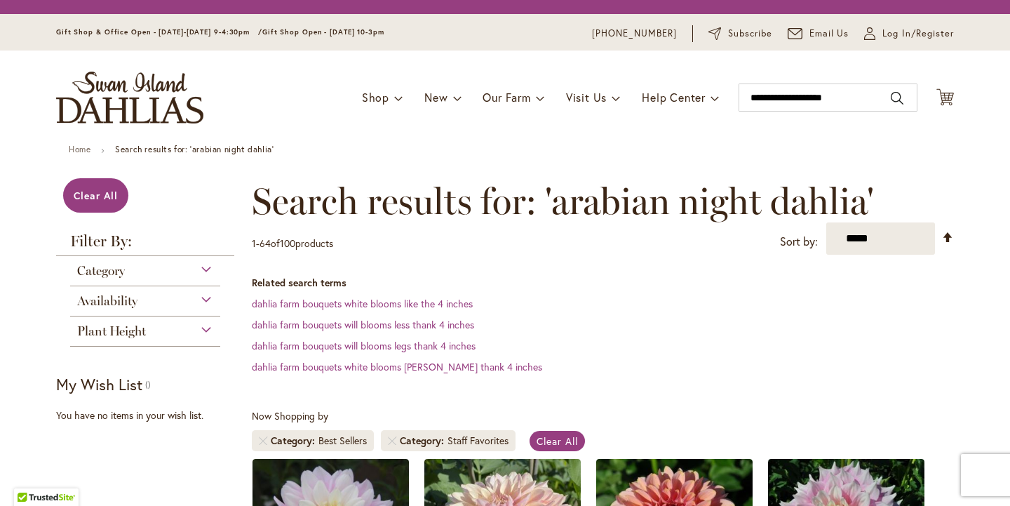
scroll to position [260, 0]
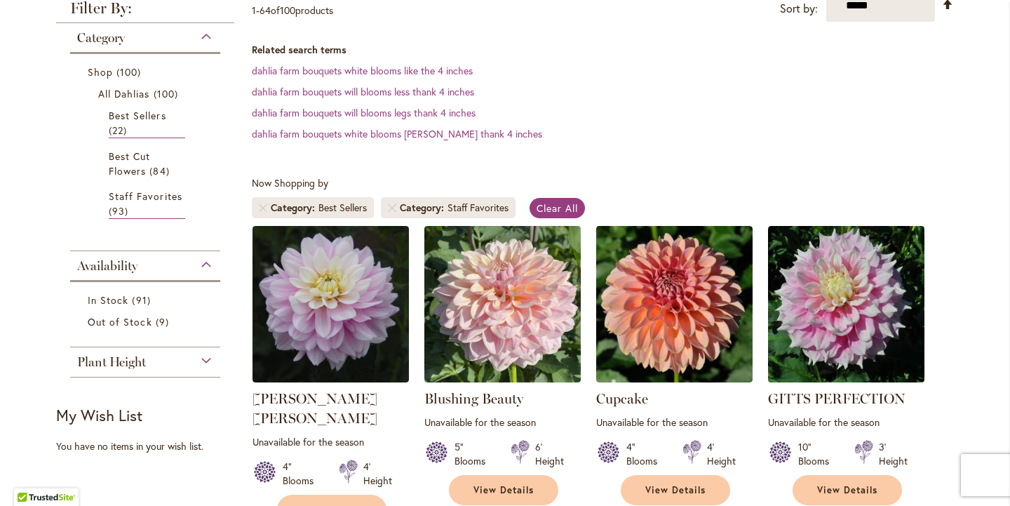
click at [258, 210] on li "Category Best Sellers" at bounding box center [313, 207] width 122 height 21
click at [265, 205] on link "Remove Category Best Sellers" at bounding box center [263, 207] width 8 height 8
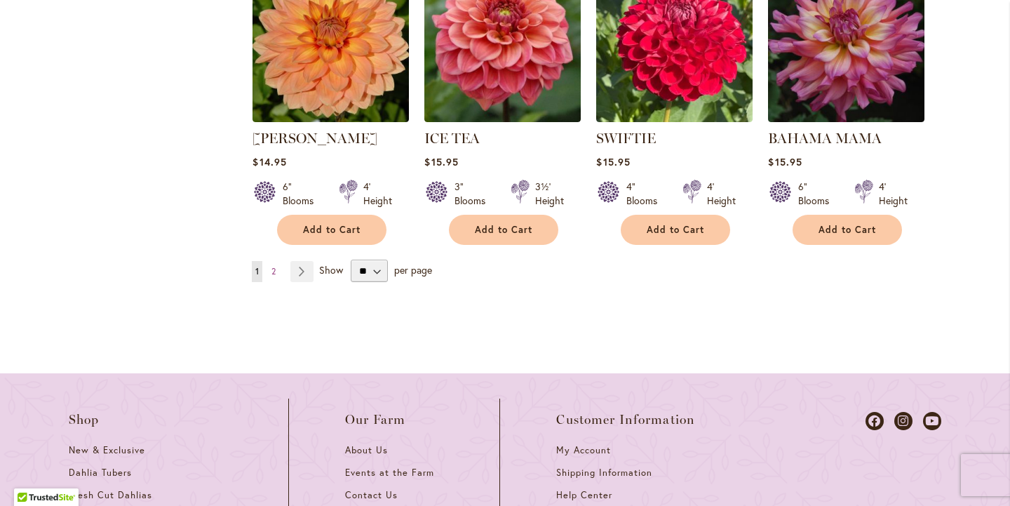
scroll to position [5060, 0]
click at [303, 260] on link "Page Next" at bounding box center [302, 270] width 23 height 21
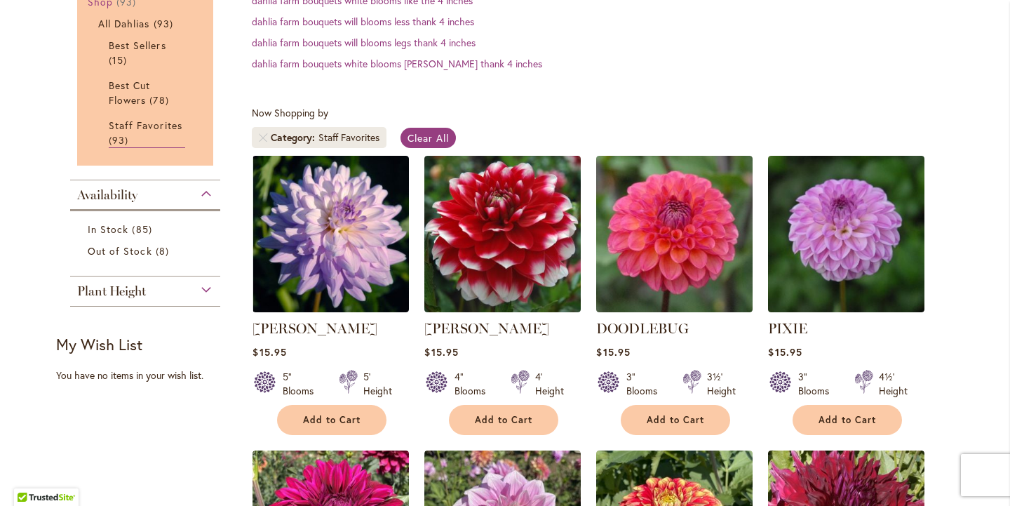
scroll to position [331, 0]
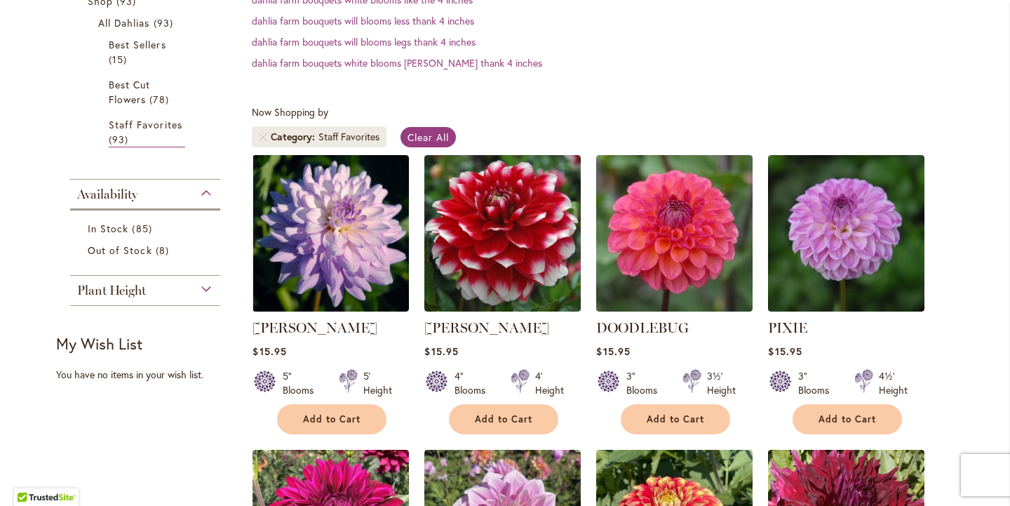
click at [206, 290] on div "Plant Height" at bounding box center [145, 287] width 150 height 22
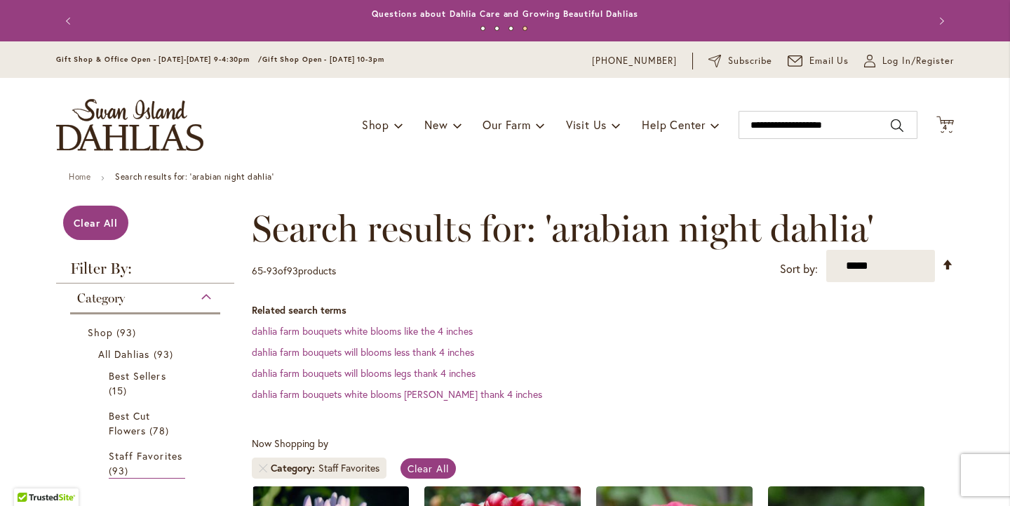
scroll to position [0, 0]
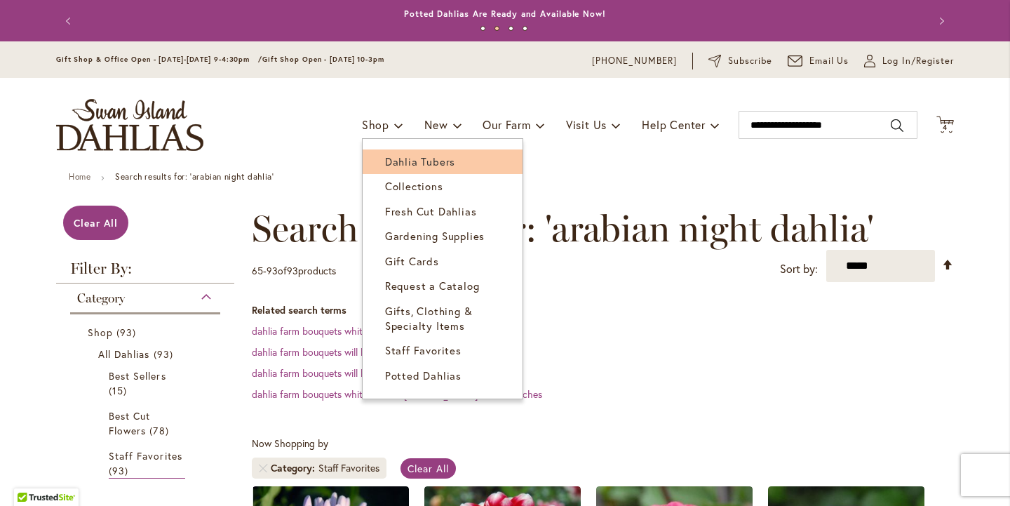
click at [405, 161] on span "Dahlia Tubers" at bounding box center [420, 161] width 70 height 14
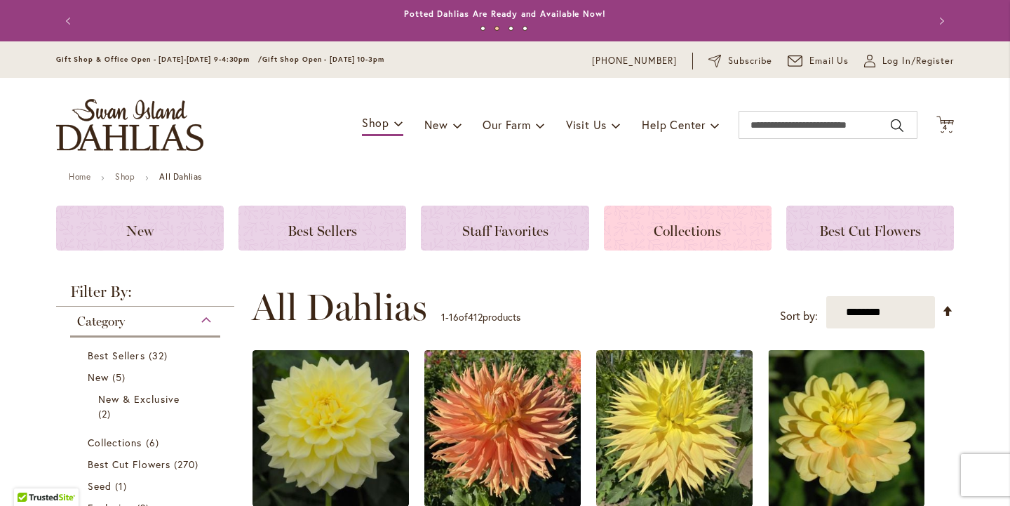
click at [686, 235] on span "Collections" at bounding box center [687, 230] width 67 height 17
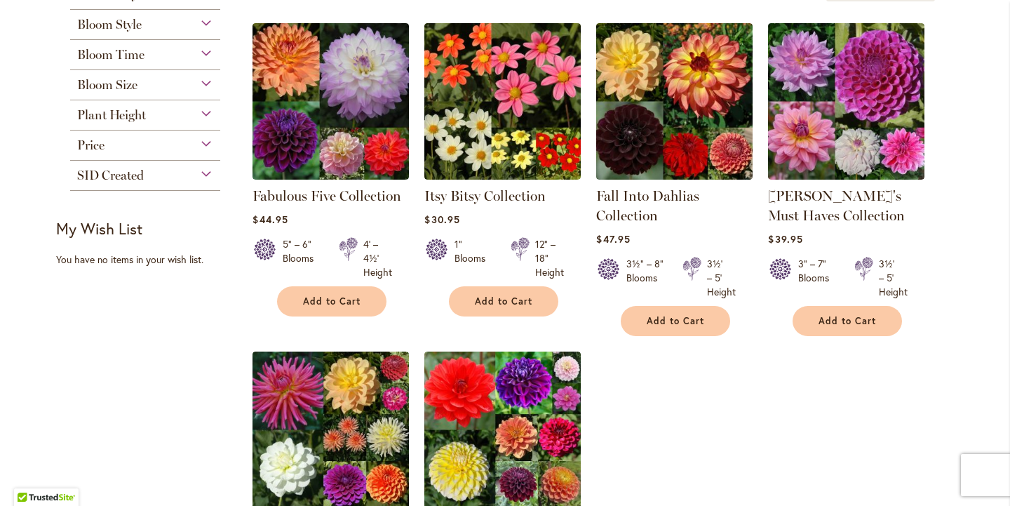
scroll to position [180, 0]
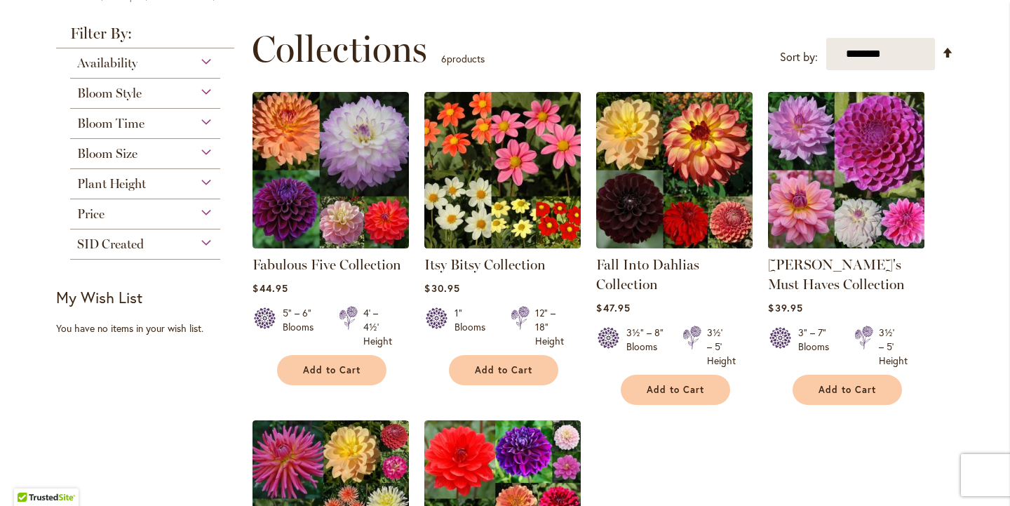
click at [829, 206] on img at bounding box center [847, 170] width 164 height 164
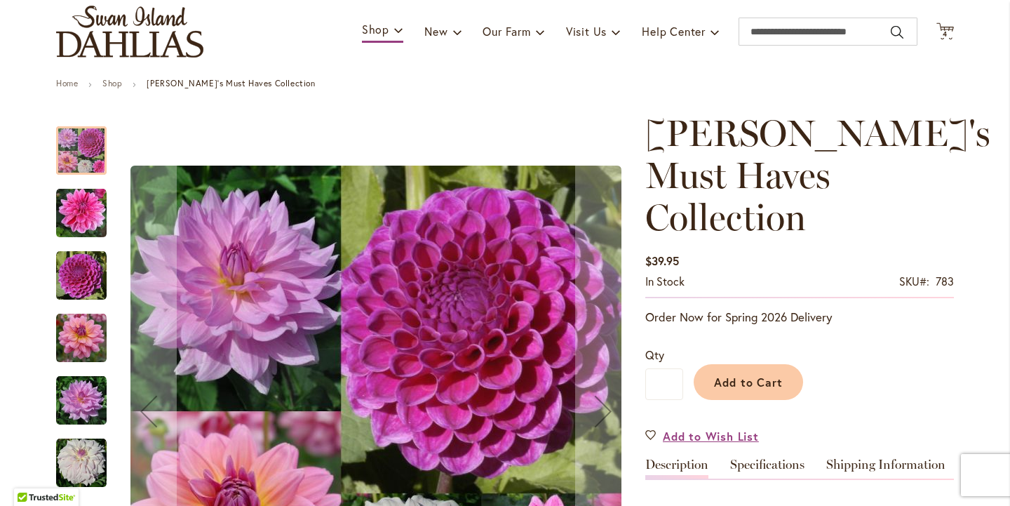
scroll to position [92, 0]
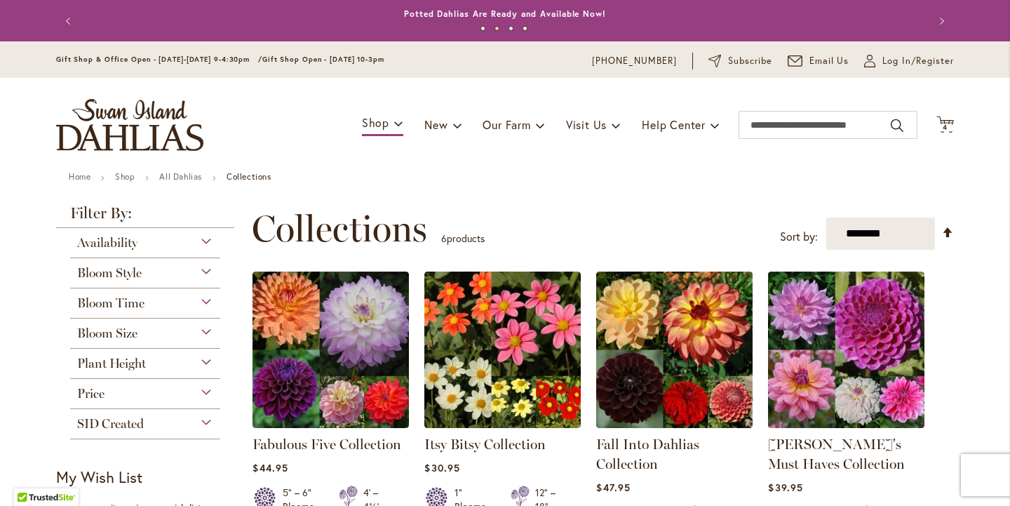
click at [208, 273] on div "Bloom Style" at bounding box center [145, 269] width 150 height 22
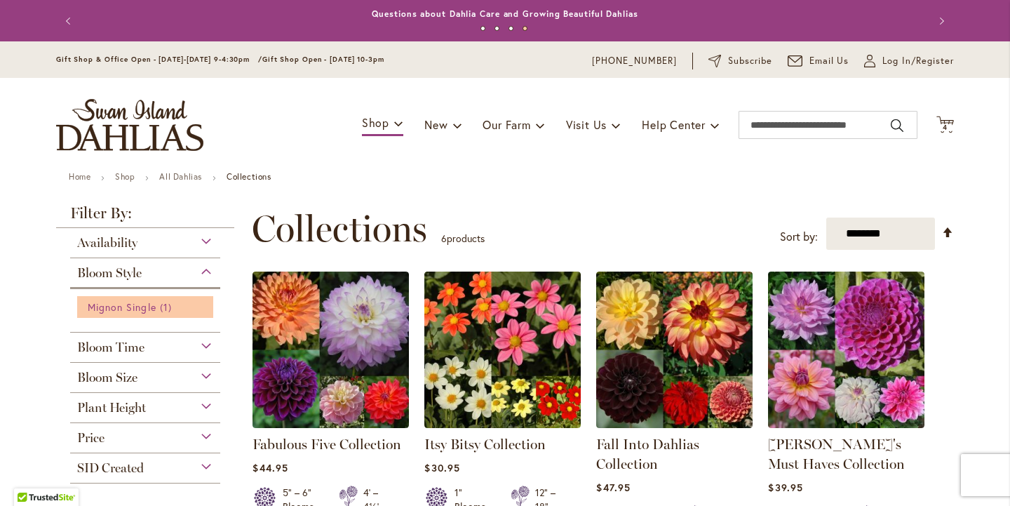
click at [171, 308] on span "1 item" at bounding box center [167, 307] width 15 height 15
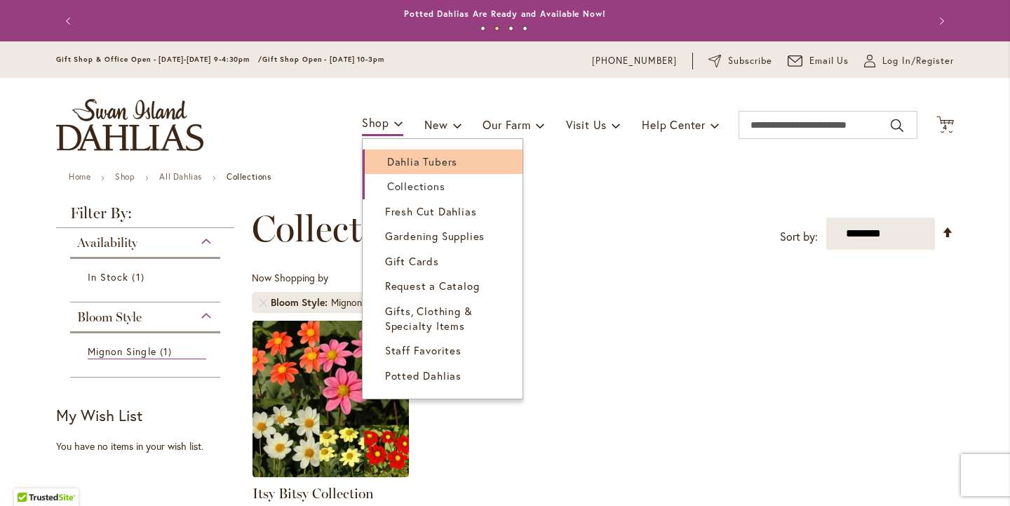
click at [413, 166] on span "Dahlia Tubers" at bounding box center [422, 161] width 70 height 14
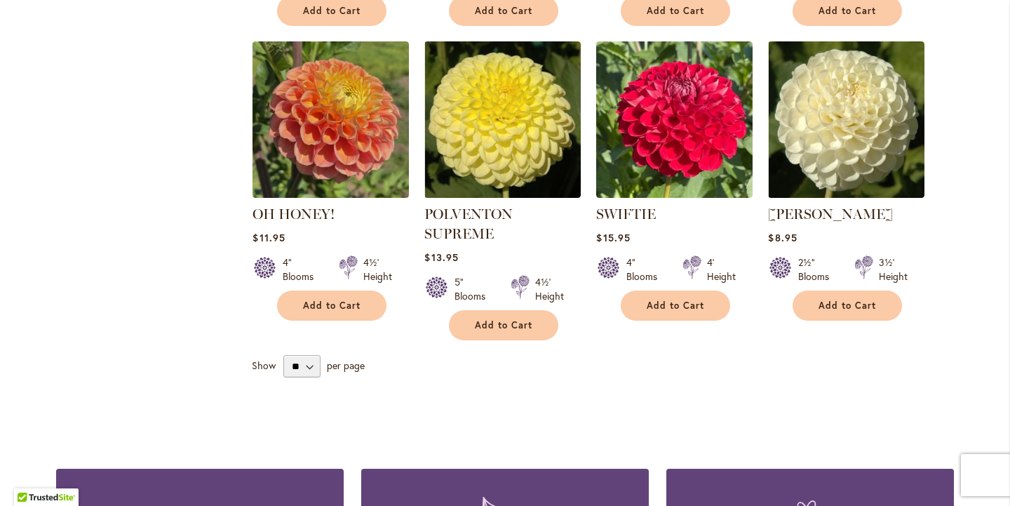
scroll to position [1205, 0]
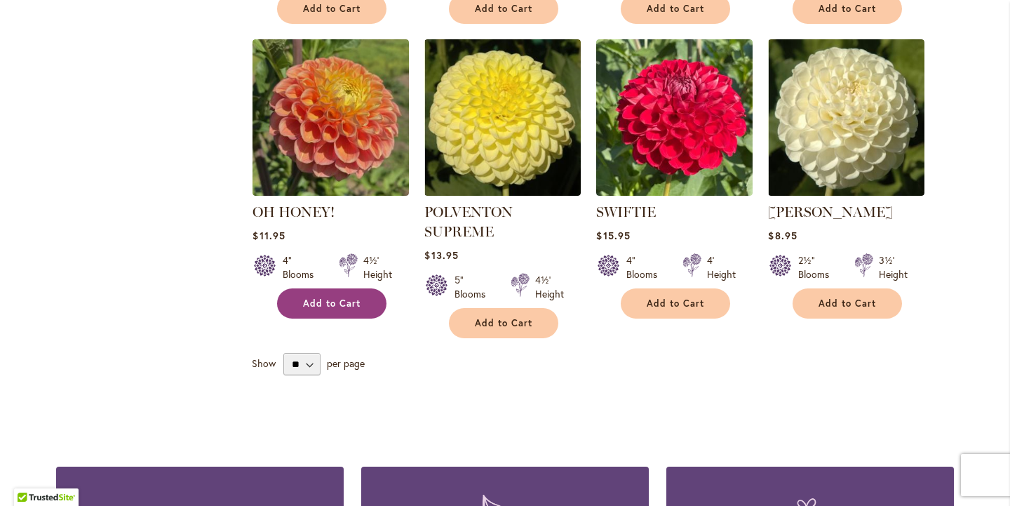
click at [353, 298] on span "Add to Cart" at bounding box center [332, 304] width 58 height 12
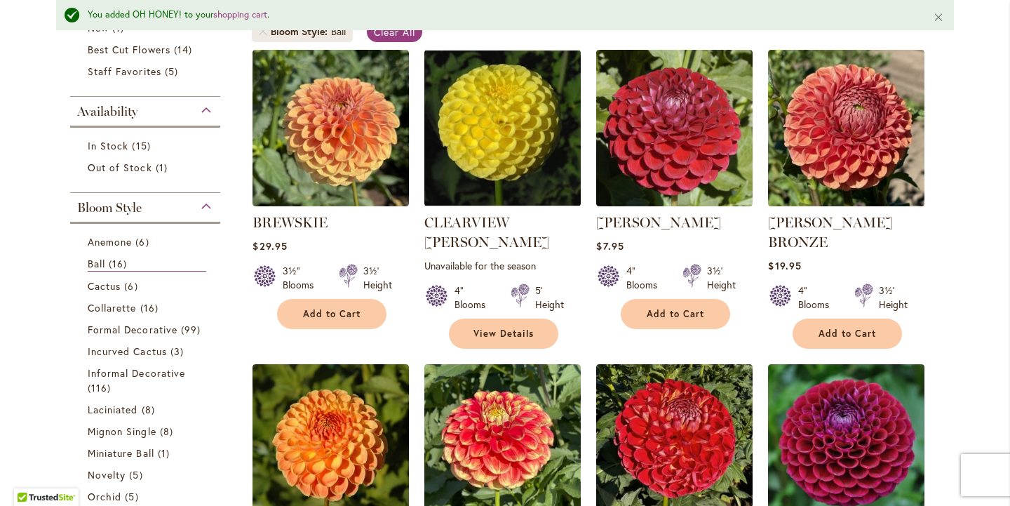
scroll to position [314, 0]
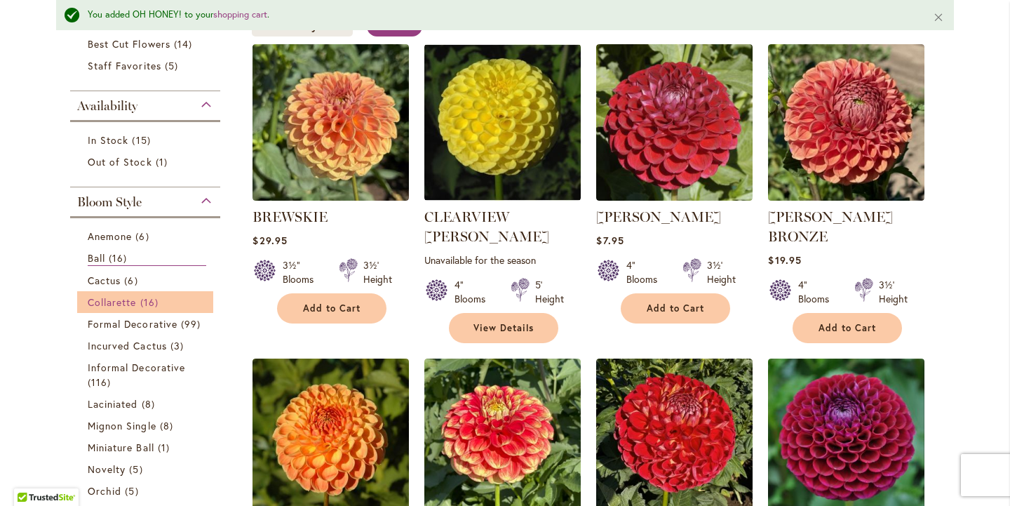
click at [140, 299] on link "Collarette 16 items" at bounding box center [147, 302] width 119 height 15
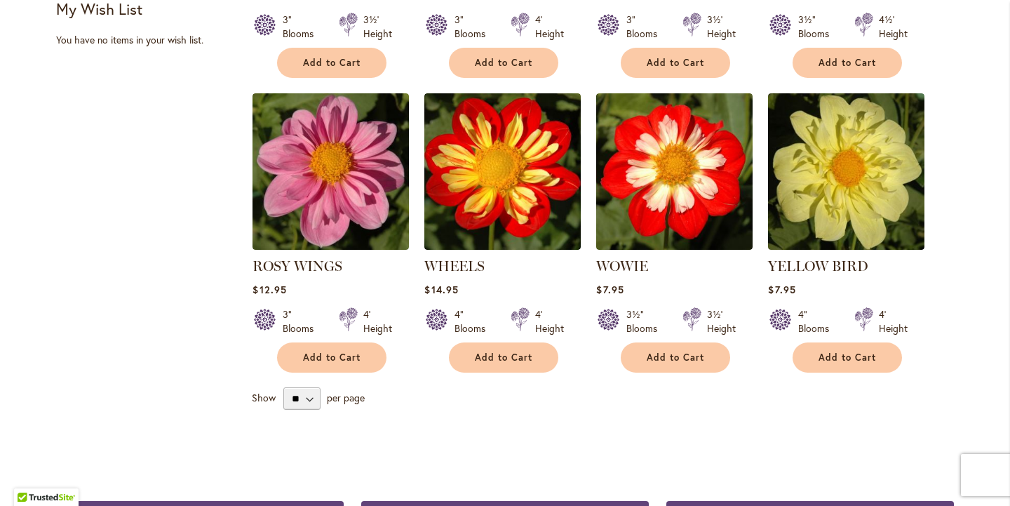
scroll to position [1113, 0]
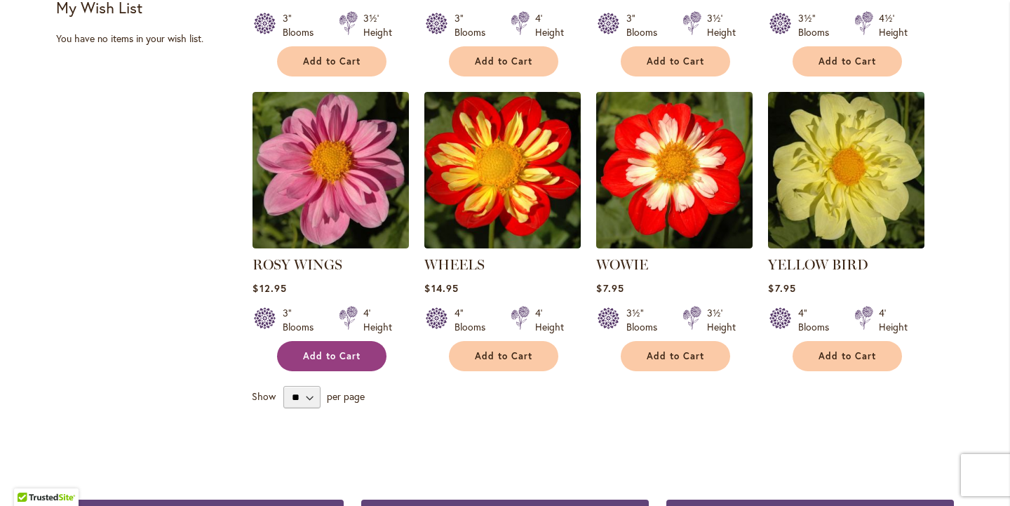
click at [349, 355] on span "Add to Cart" at bounding box center [332, 356] width 58 height 12
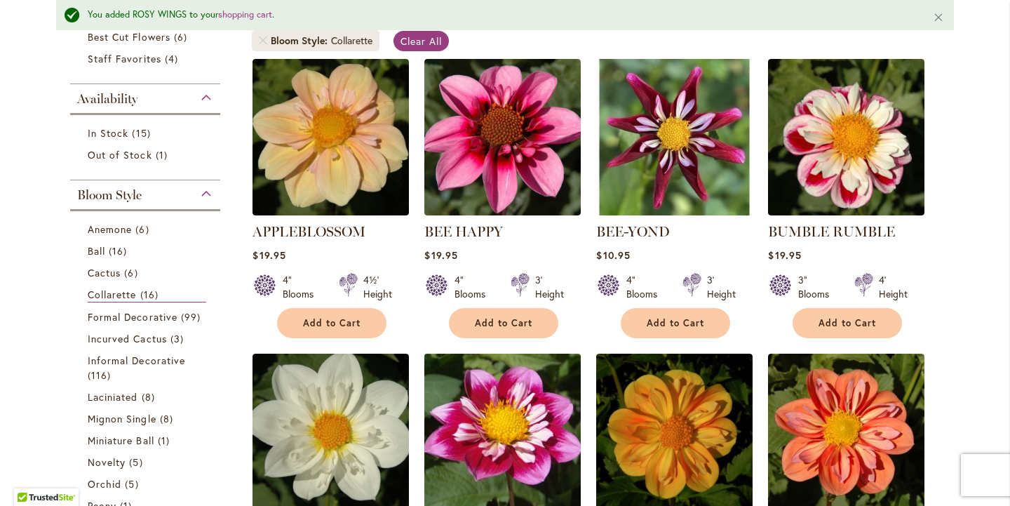
scroll to position [208, 0]
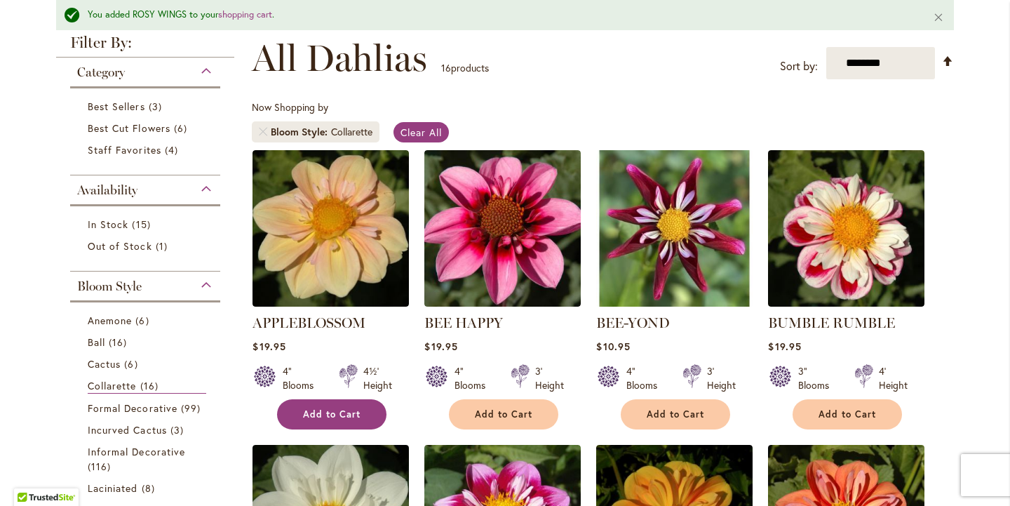
click at [352, 413] on span "Add to Cart" at bounding box center [332, 414] width 58 height 12
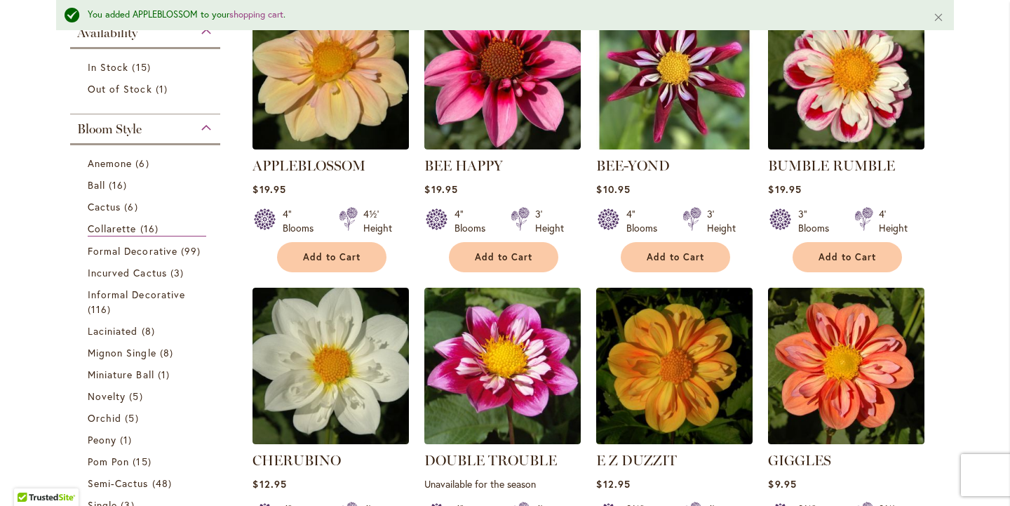
scroll to position [367, 0]
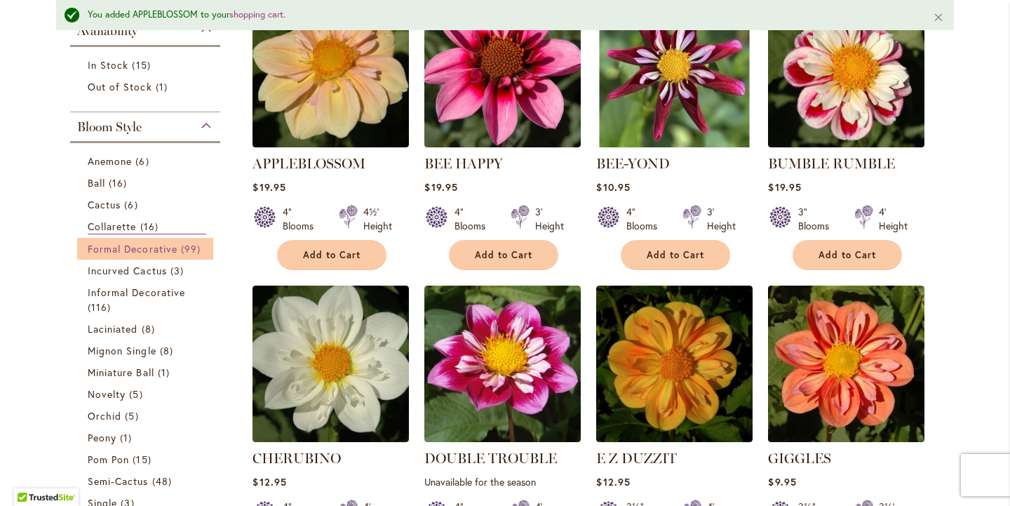
click at [182, 247] on span "99 items" at bounding box center [192, 248] width 23 height 15
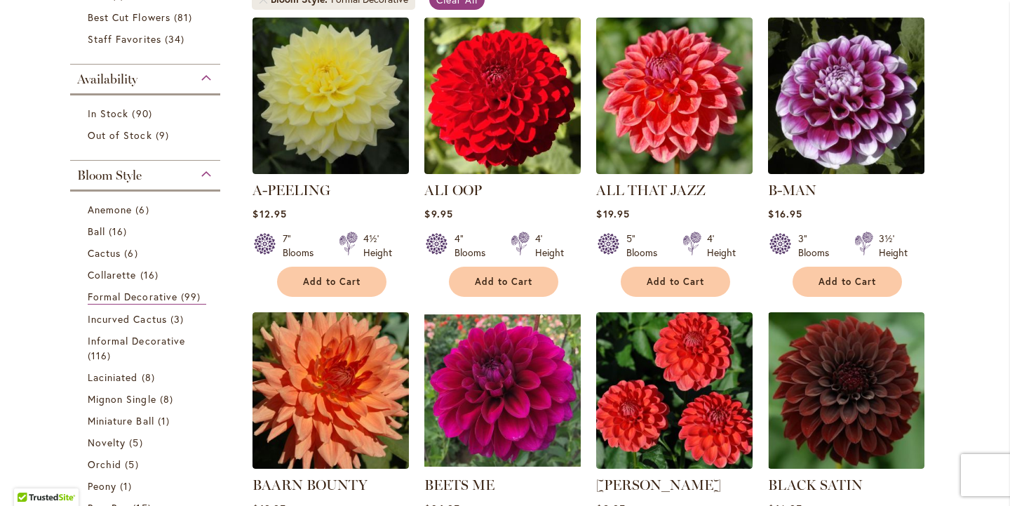
scroll to position [305, 0]
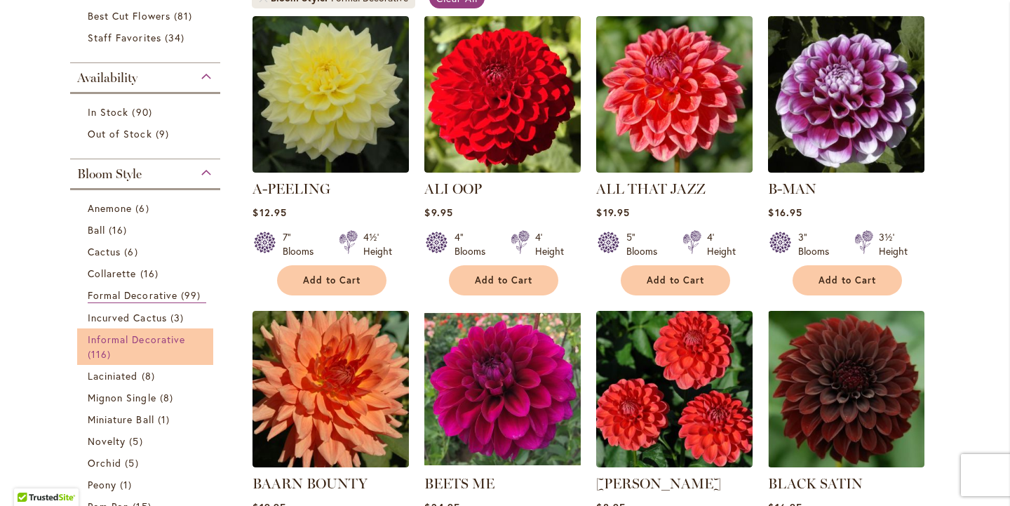
click at [159, 338] on span "Informal Decorative" at bounding box center [137, 339] width 98 height 13
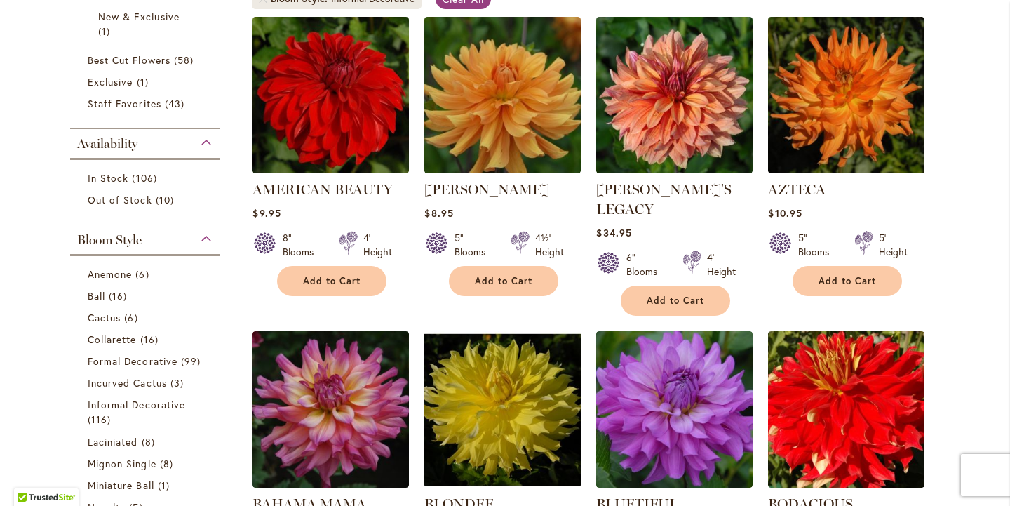
scroll to position [315, 0]
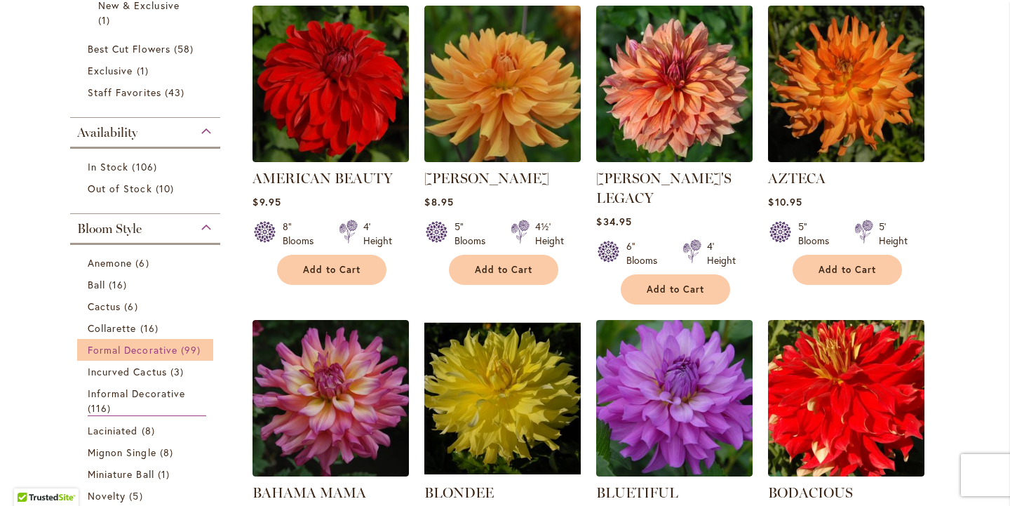
click at [161, 348] on span "Formal Decorative" at bounding box center [133, 349] width 90 height 13
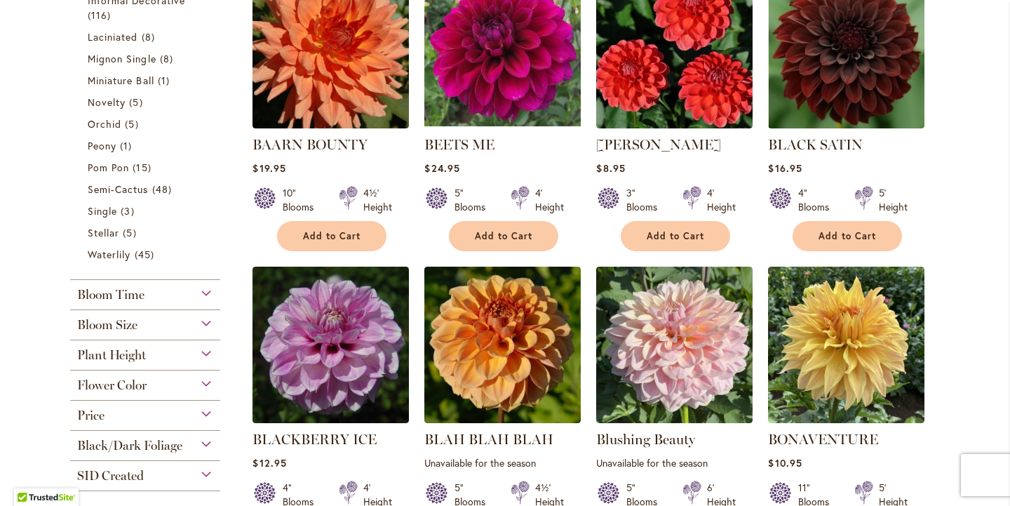
scroll to position [646, 0]
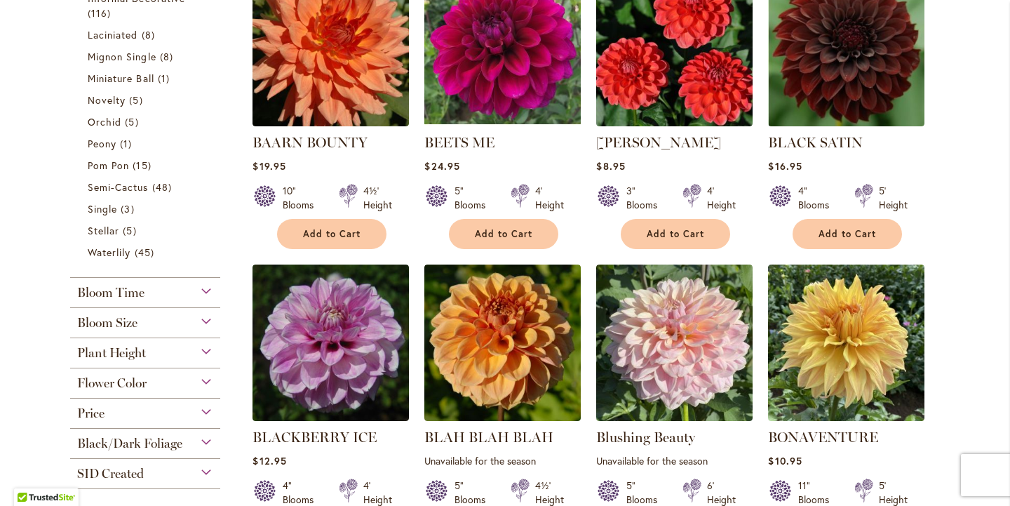
click at [208, 321] on div "Bloom Size" at bounding box center [145, 319] width 150 height 22
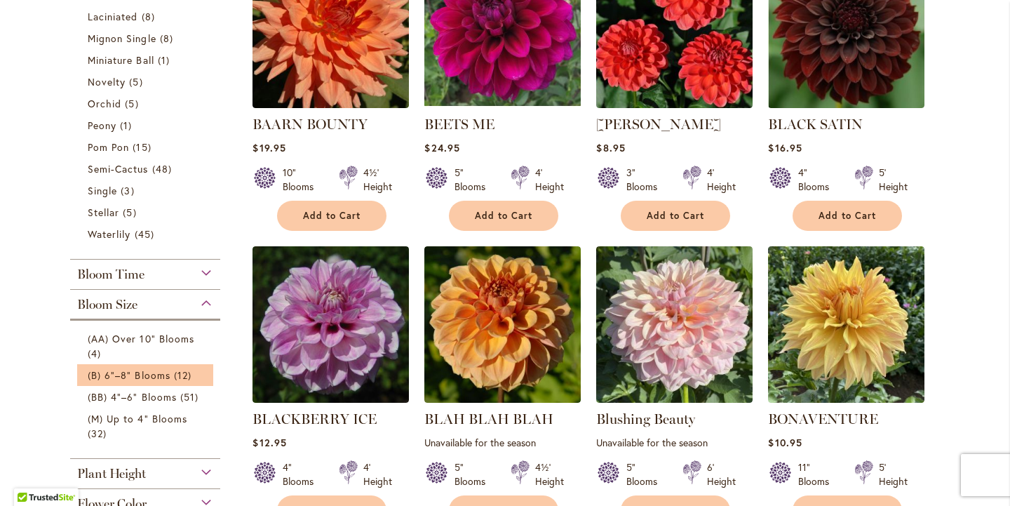
scroll to position [669, 0]
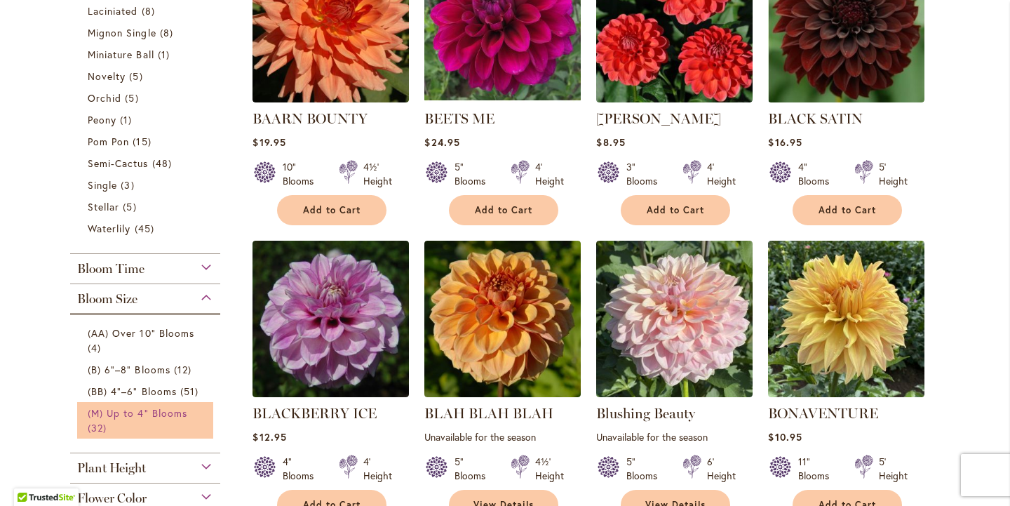
click at [176, 413] on span "(M) Up to 4" Blooms" at bounding box center [138, 412] width 100 height 13
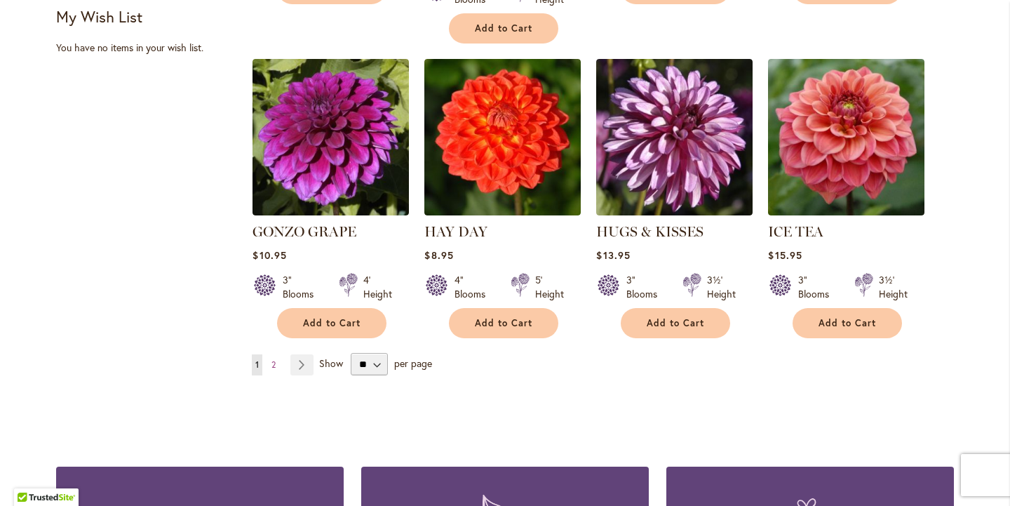
scroll to position [1187, 0]
